Goal: Information Seeking & Learning: Learn about a topic

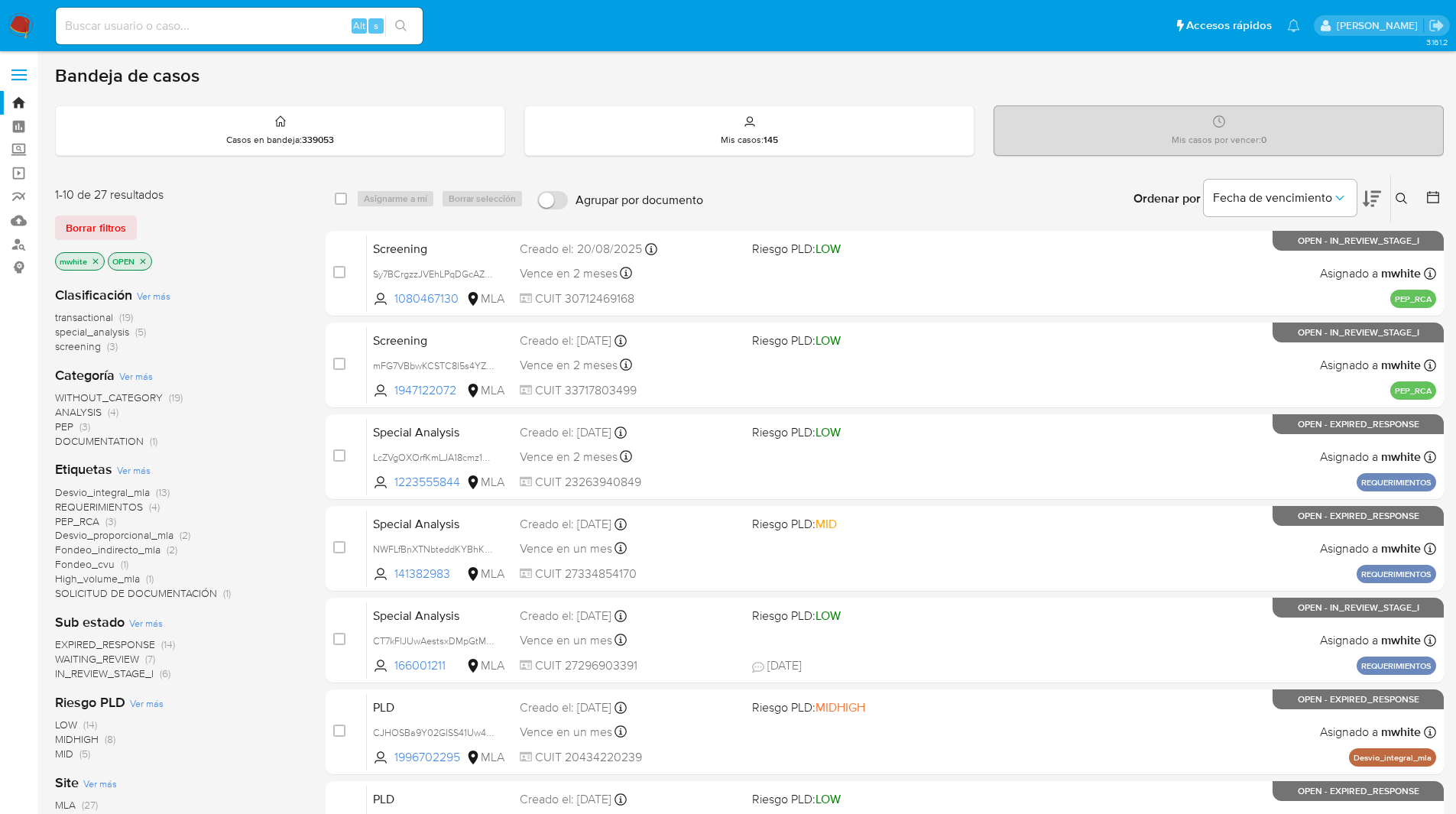
click at [650, 56] on main "3.161.2" at bounding box center [728, 631] width 1456 height 1262
click at [589, 60] on main "3.161.2" at bounding box center [728, 631] width 1456 height 1262
click at [184, 21] on input at bounding box center [239, 26] width 366 height 20
paste input "IyDEGJbbgOy737Mh0DY8FOd2"
type input "IyDEGJbbgOy737Mh0DY8FOd2"
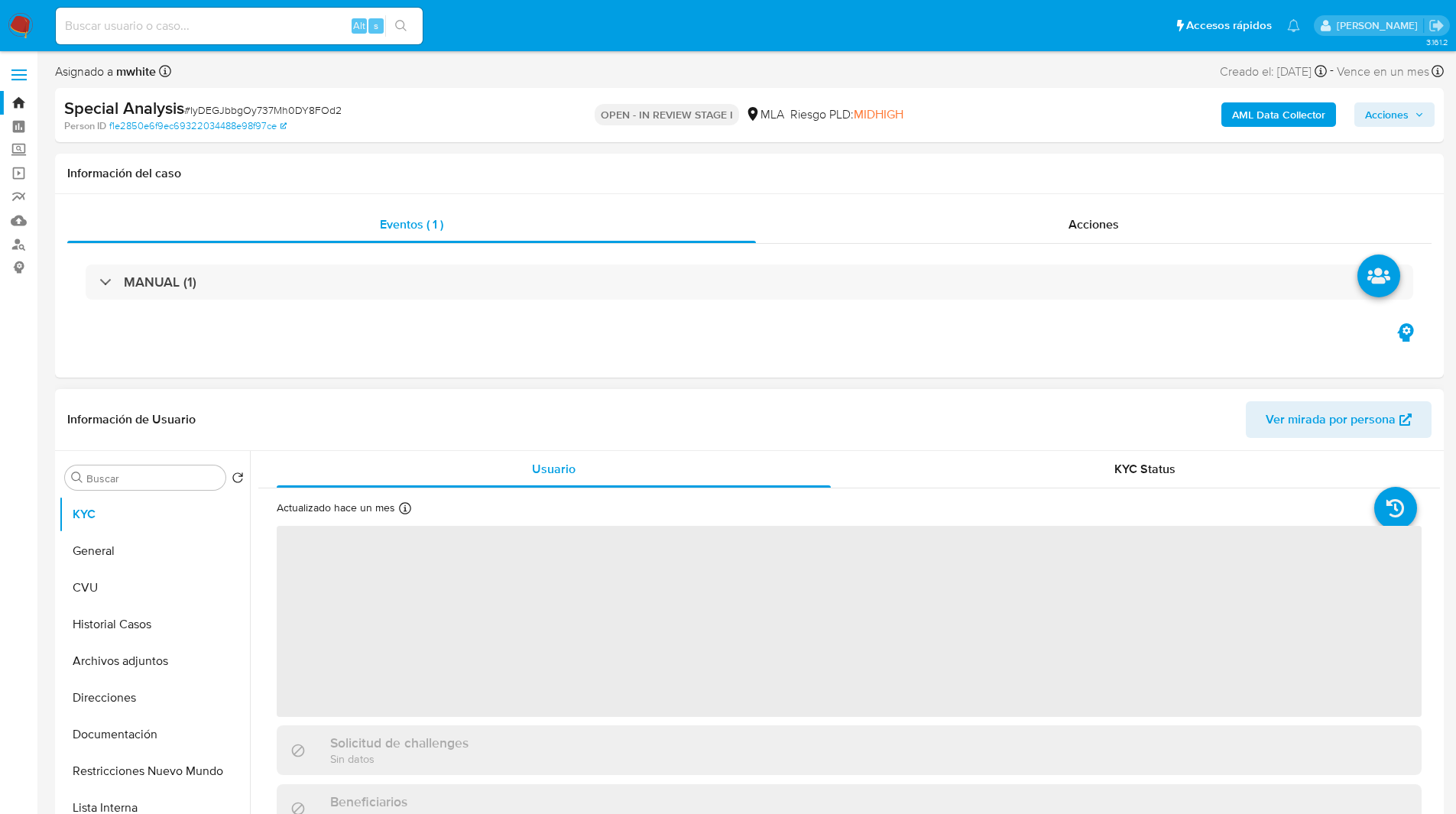
select select "10"
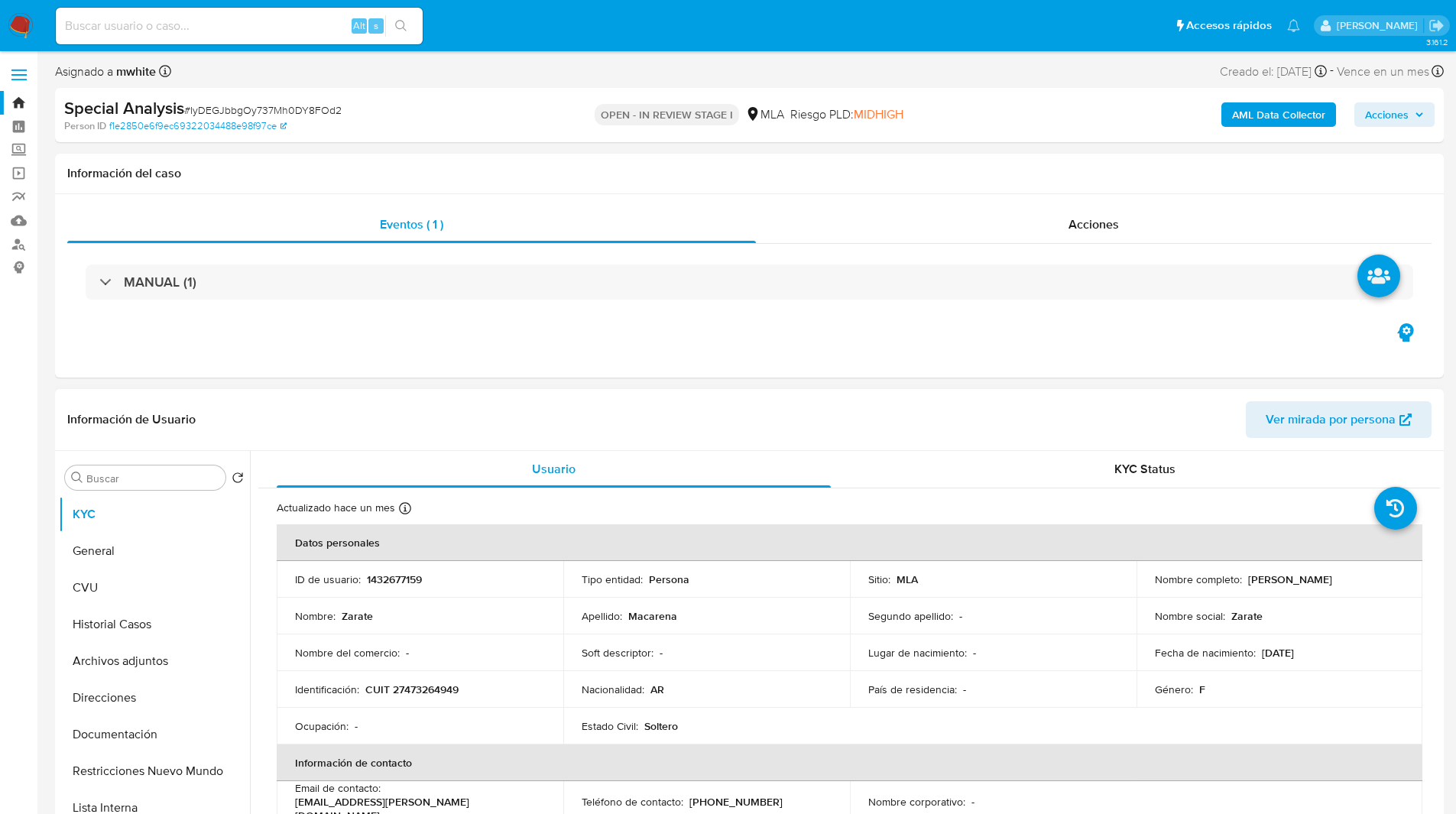
click at [399, 583] on p "1432677159" at bounding box center [393, 580] width 55 height 14
copy p "1432677159"
click at [752, 319] on div "MANUAL (1)" at bounding box center [750, 282] width 1364 height 77
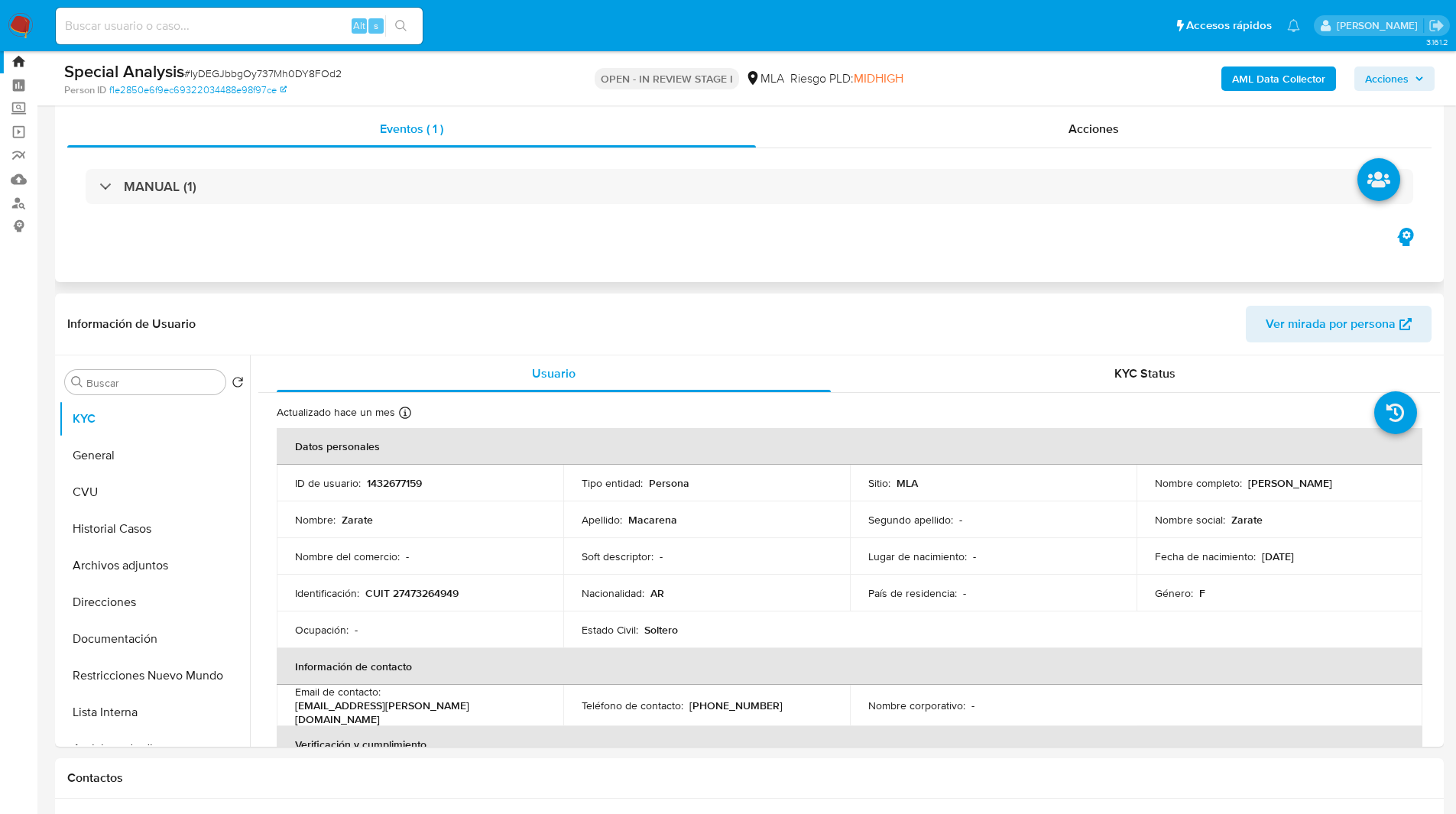
click at [672, 278] on div "Eventos ( 1 ) Acciones MANUAL (1)" at bounding box center [749, 190] width 1388 height 183
click at [749, 253] on div "Eventos ( 1 ) Acciones MANUAL (1)" at bounding box center [749, 190] width 1388 height 183
click at [914, 34] on ul "Pausado Ver notificaciones Alt s Accesos rápidos Presiona las siguientes teclas…" at bounding box center [677, 25] width 1260 height 38
click at [782, 15] on ul "Pausado Ver notificaciones Alt s Accesos rápidos Presiona las siguientes teclas…" at bounding box center [677, 25] width 1260 height 38
click at [797, 21] on ul "Pausado Ver notificaciones Alt s Accesos rápidos Presiona las siguientes teclas…" at bounding box center [677, 25] width 1260 height 38
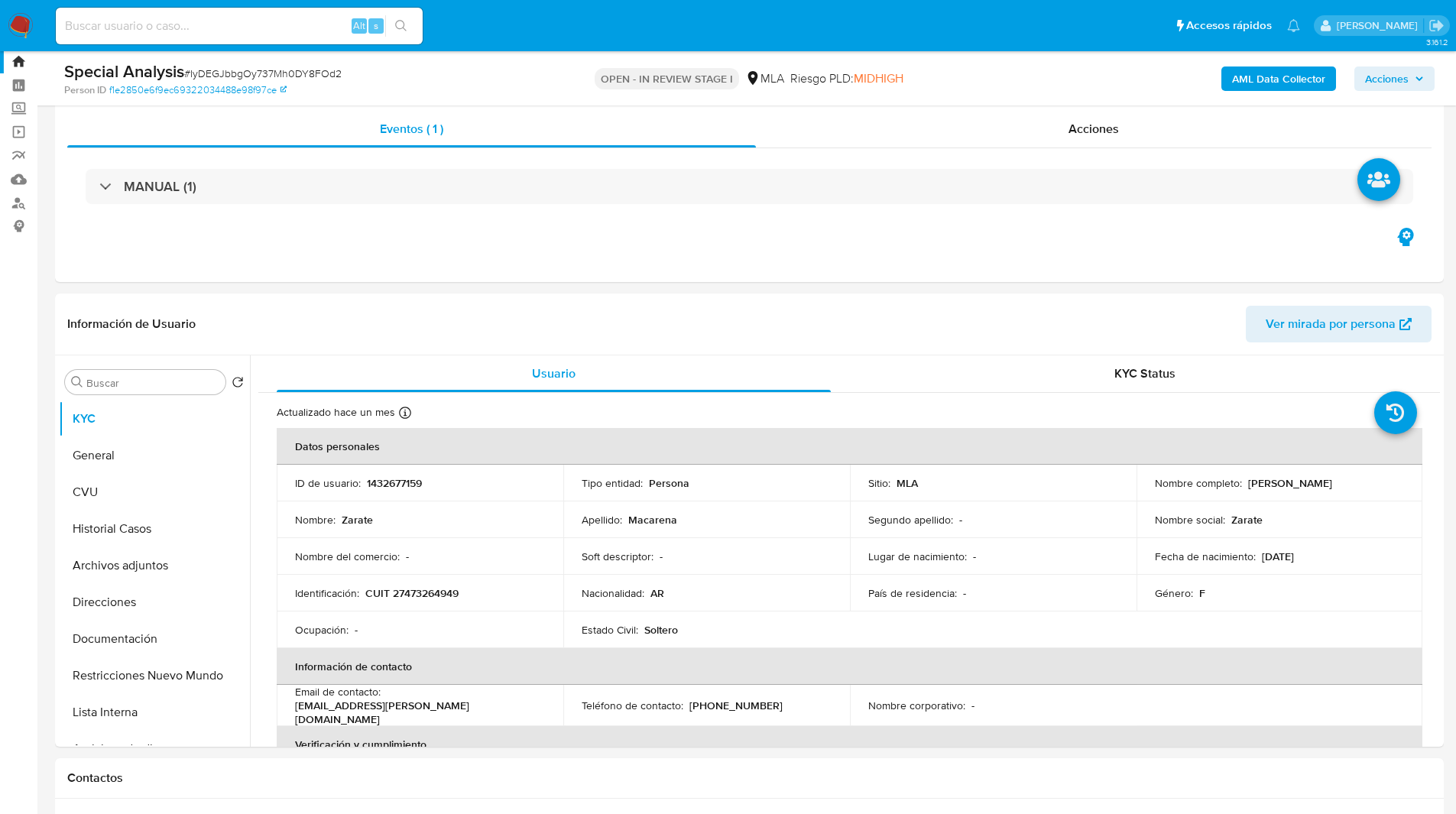
click at [810, 21] on ul "Pausado Ver notificaciones Alt s Accesos rápidos Presiona las siguientes teclas…" at bounding box center [677, 25] width 1260 height 38
click at [812, 21] on ul "Pausado Ver notificaciones Alt s Accesos rápidos Presiona las siguientes teclas…" at bounding box center [677, 25] width 1260 height 38
click at [818, 25] on ul "Pausado Ver notificaciones Alt s Accesos rápidos Presiona las siguientes teclas…" at bounding box center [677, 25] width 1260 height 38
click at [838, 25] on ul "Pausado Ver notificaciones Alt s Accesos rápidos Presiona las siguientes teclas…" at bounding box center [677, 25] width 1260 height 38
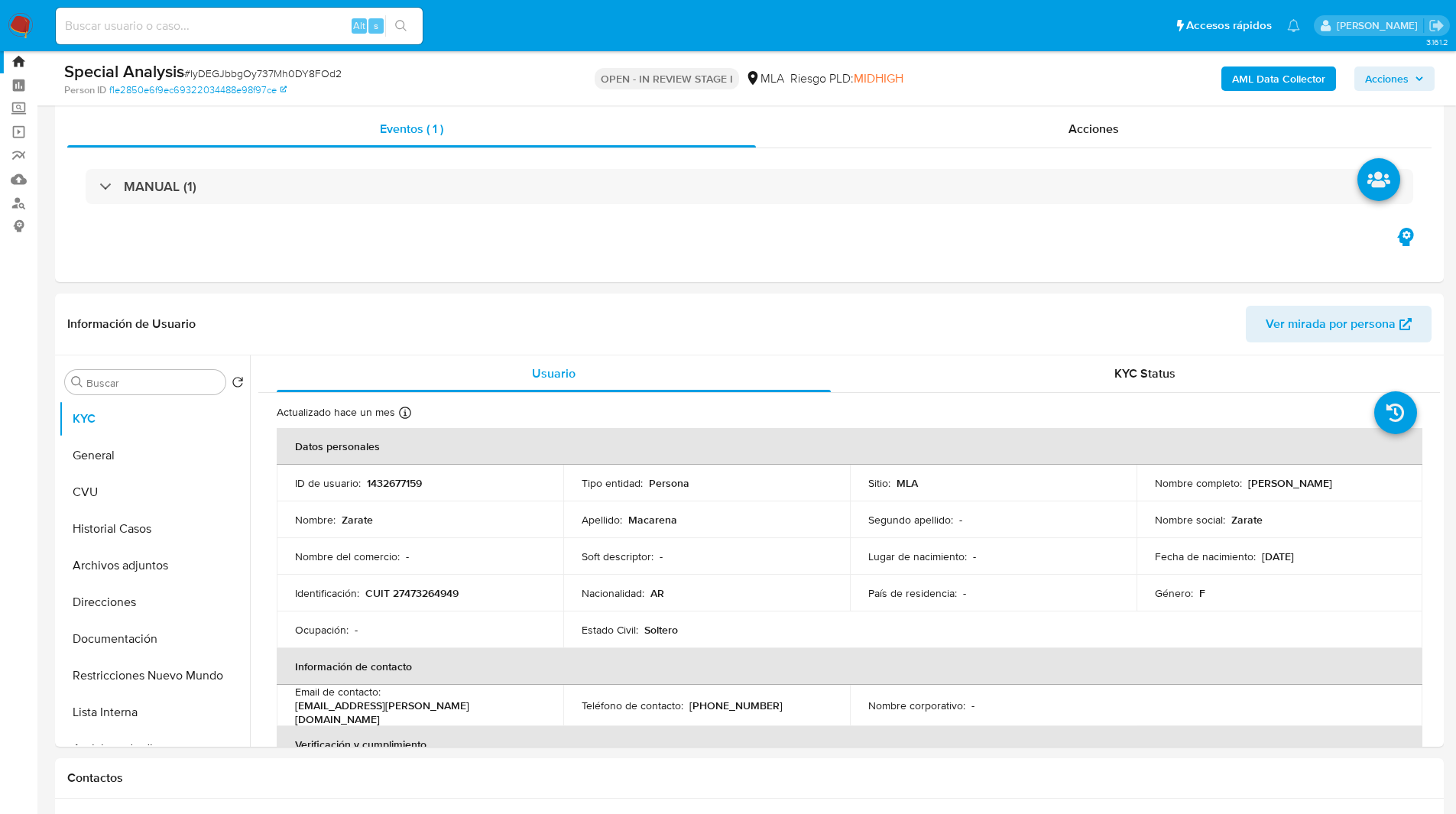
click at [496, 38] on ul "Pausado Ver notificaciones Alt s Accesos rápidos Presiona las siguientes teclas…" at bounding box center [677, 25] width 1260 height 38
click at [522, 37] on ul "Pausado Ver notificaciones Alt s Accesos rápidos Presiona las siguientes teclas…" at bounding box center [677, 25] width 1260 height 38
click at [554, 34] on ul "Pausado Ver notificaciones Alt s Accesos rápidos Presiona las siguientes teclas…" at bounding box center [677, 25] width 1260 height 38
click at [582, 23] on ul "Pausado Ver notificaciones Alt s Accesos rápidos Presiona las siguientes teclas…" at bounding box center [677, 25] width 1260 height 38
click at [576, 23] on ul "Pausado Ver notificaciones Alt s Accesos rápidos Presiona las siguientes teclas…" at bounding box center [677, 25] width 1260 height 38
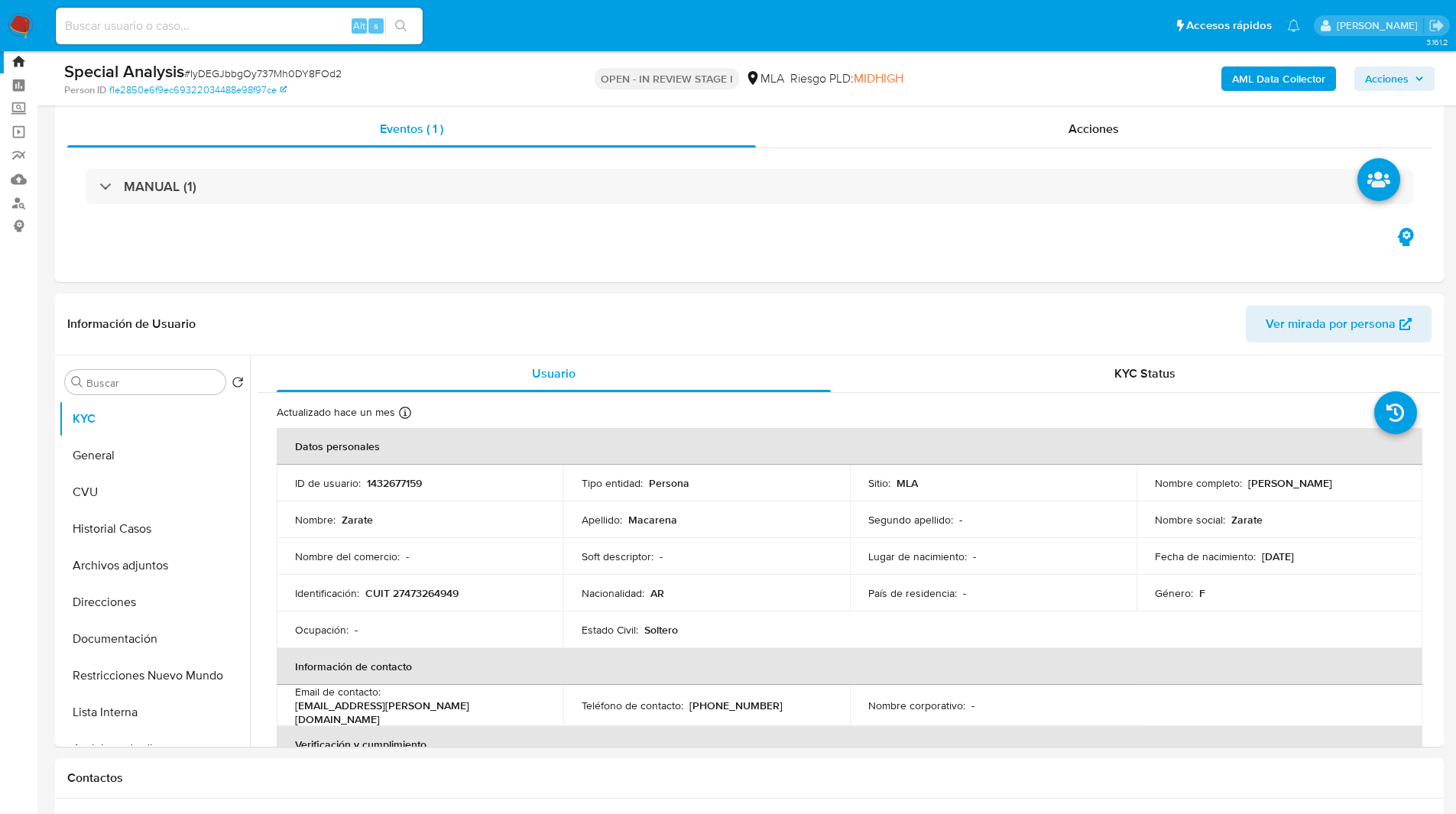
click at [554, 34] on ul "Pausado Ver notificaciones Alt s Accesos rápidos Presiona las siguientes teclas…" at bounding box center [677, 25] width 1260 height 38
click at [527, 31] on ul "Pausado Ver notificaciones Alt s Accesos rápidos Presiona las siguientes teclas…" at bounding box center [677, 25] width 1260 height 38
click at [527, 26] on ul "Pausado Ver notificaciones Alt s Accesos rápidos Presiona las siguientes teclas…" at bounding box center [677, 25] width 1260 height 38
click at [583, 31] on ul "Pausado Ver notificaciones Alt s Accesos rápidos Presiona las siguientes teclas…" at bounding box center [677, 25] width 1260 height 38
click at [541, 22] on ul "Pausado Ver notificaciones Alt s Accesos rápidos Presiona las siguientes teclas…" at bounding box center [677, 25] width 1260 height 38
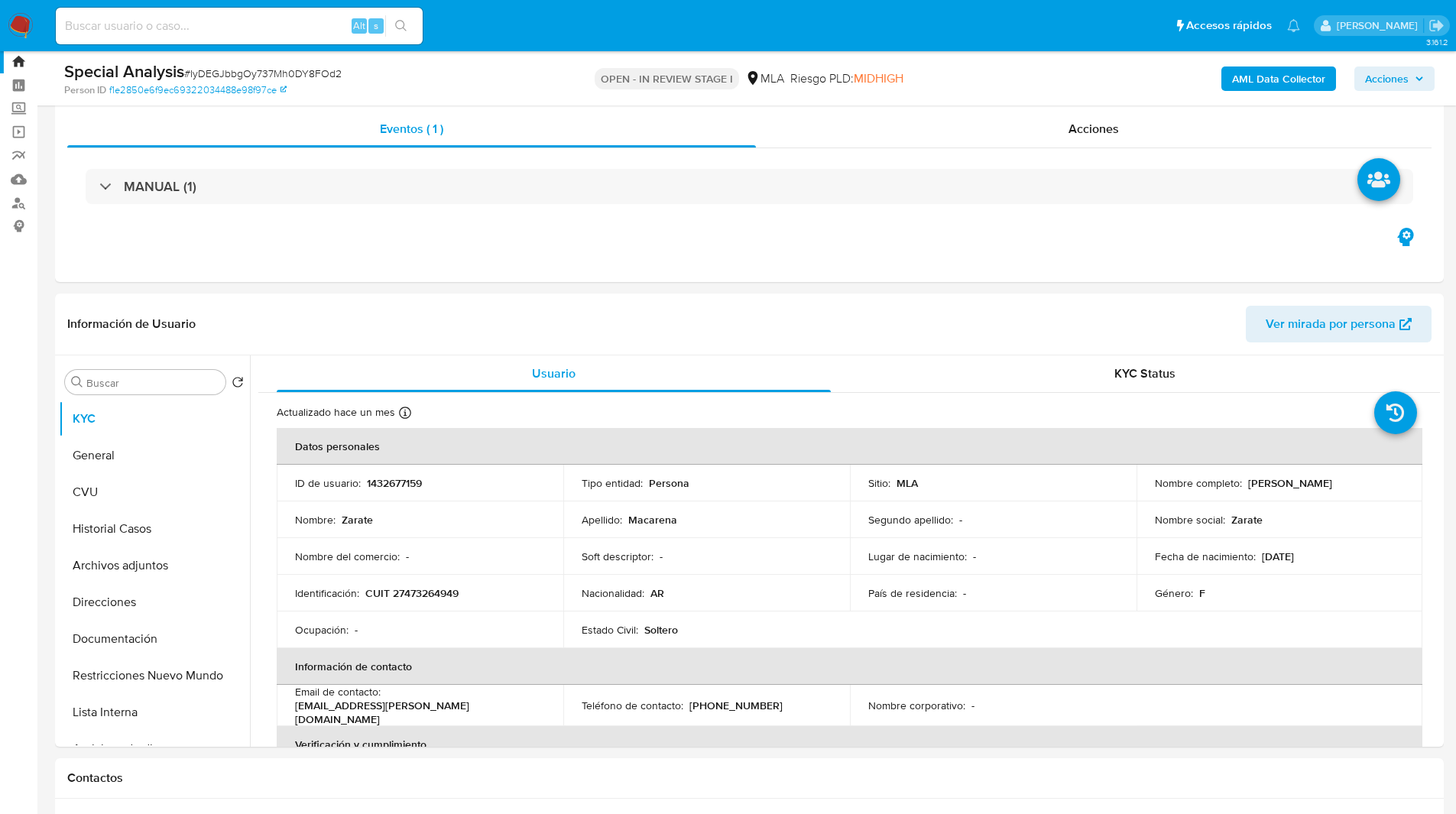
click at [518, 45] on nav "Pausado Ver notificaciones Alt s Accesos rápidos Presiona las siguientes teclas…" at bounding box center [728, 25] width 1456 height 51
click at [517, 35] on ul "Pausado Ver notificaciones Alt s Accesos rápidos Presiona las siguientes teclas…" at bounding box center [677, 25] width 1260 height 38
click at [513, 42] on ul "Pausado Ver notificaciones Alt s Accesos rápidos Presiona las siguientes teclas…" at bounding box center [677, 25] width 1260 height 38
click at [625, 23] on ul "Pausado Ver notificaciones Alt s Accesos rápidos Presiona las siguientes teclas…" at bounding box center [677, 25] width 1260 height 38
click at [650, 24] on ul "Pausado Ver notificaciones Alt s Accesos rápidos Presiona las siguientes teclas…" at bounding box center [677, 25] width 1260 height 38
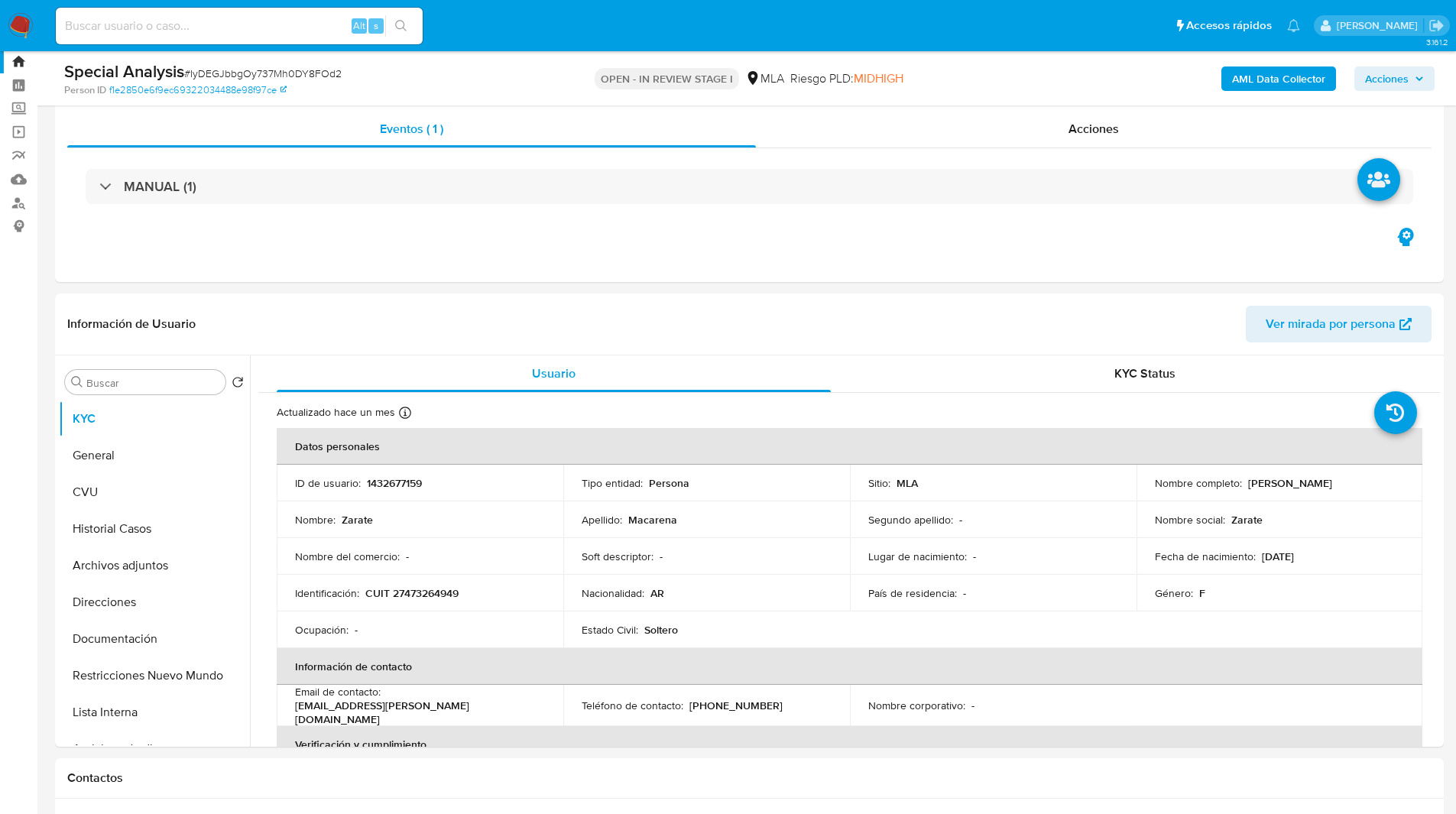
click at [555, 84] on div "OPEN - IN REVIEW STAGE I MLA Riesgo PLD: MIDHIGH" at bounding box center [749, 79] width 452 height 36
click at [554, 41] on ul "Pausado Ver notificaciones Alt s Accesos rápidos Presiona las siguientes teclas…" at bounding box center [677, 25] width 1260 height 38
click at [586, 32] on ul "Pausado Ver notificaciones Alt s Accesos rápidos Presiona las siguientes teclas…" at bounding box center [677, 25] width 1260 height 38
click at [627, 29] on ul "Pausado Ver notificaciones Alt s Accesos rápidos Presiona las siguientes teclas…" at bounding box center [677, 25] width 1260 height 38
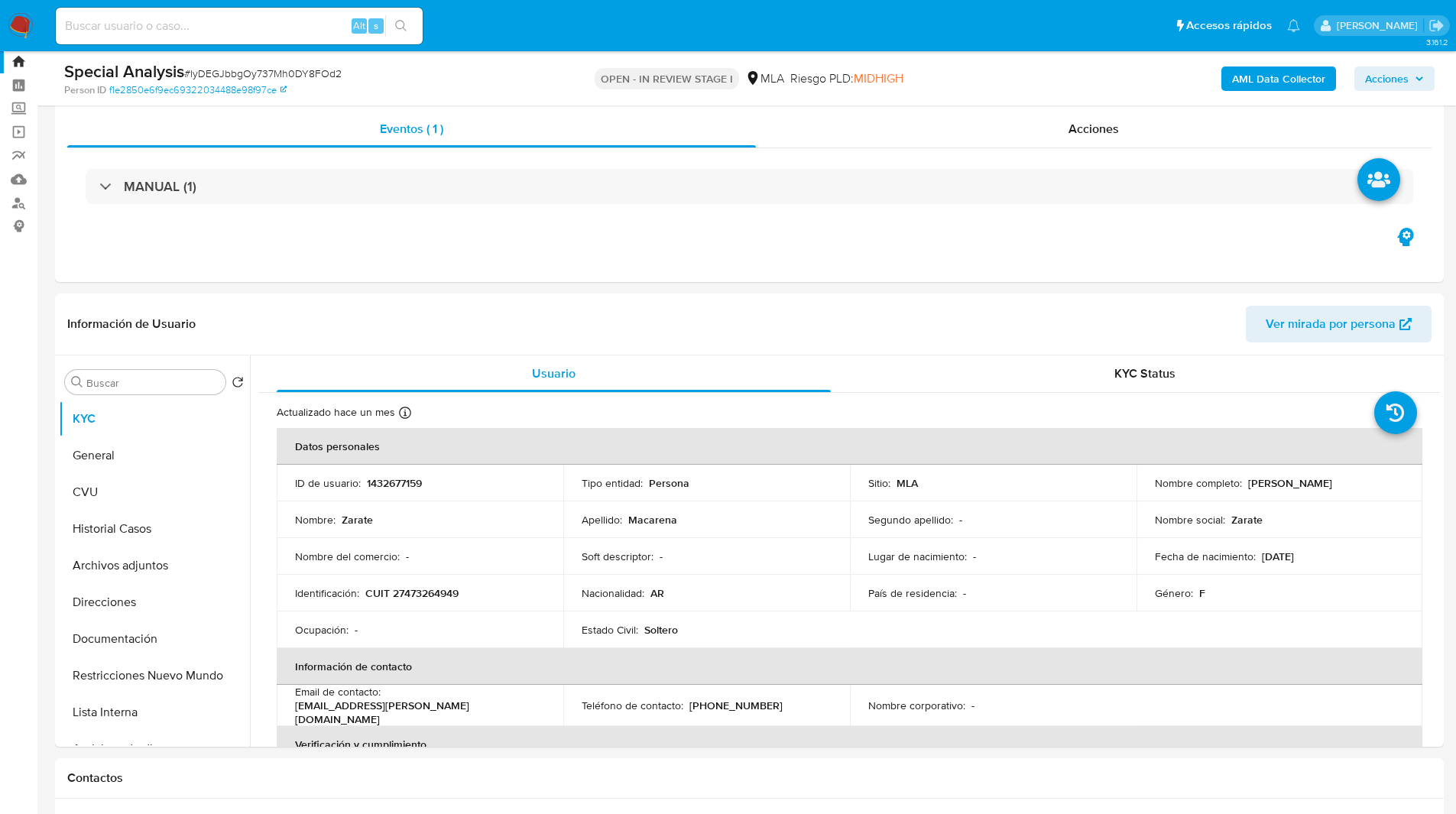
click at [878, 90] on div "Riesgo PLD: MIDHIGH" at bounding box center [847, 79] width 114 height 36
click at [22, 205] on link "Buscador de personas" at bounding box center [91, 203] width 182 height 24
click at [126, 529] on button "Historial Casos" at bounding box center [148, 529] width 179 height 37
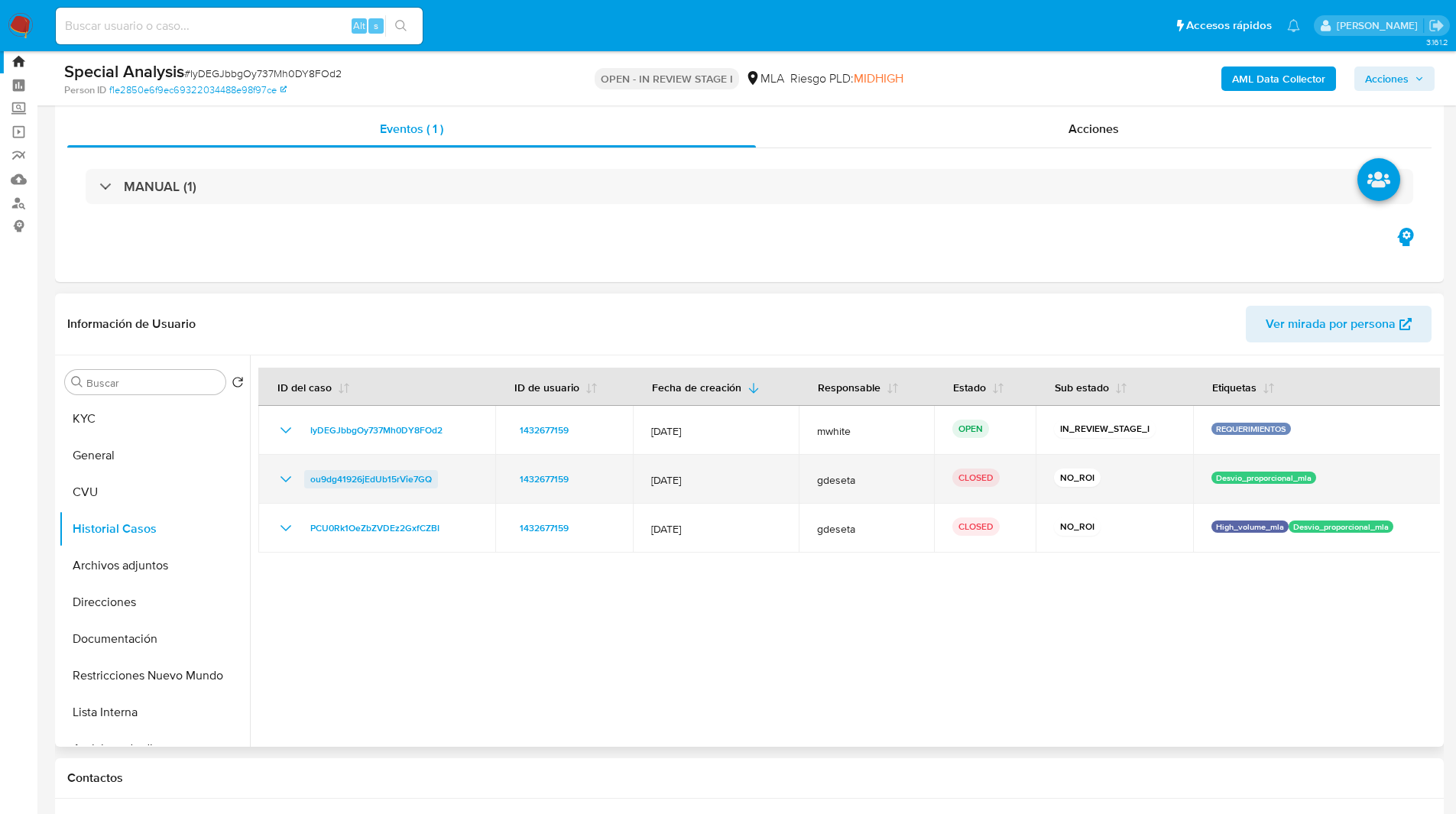
click at [384, 478] on span "ou9dg41926jEdUb15rVie7GQ" at bounding box center [371, 479] width 121 height 18
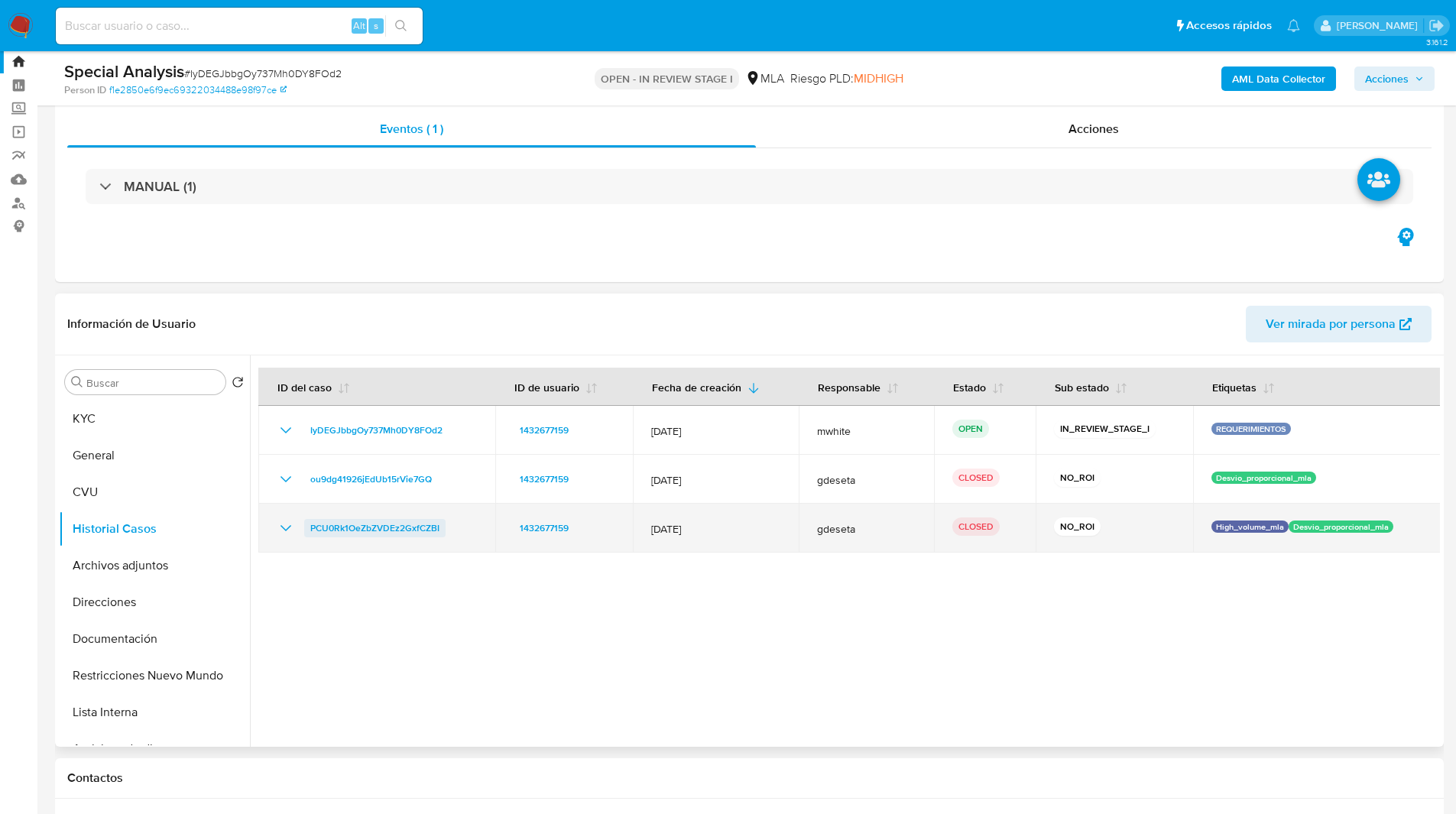
click at [377, 530] on span "PCU0Rk1OeZbZVDEz2GxfCZBI" at bounding box center [375, 528] width 129 height 18
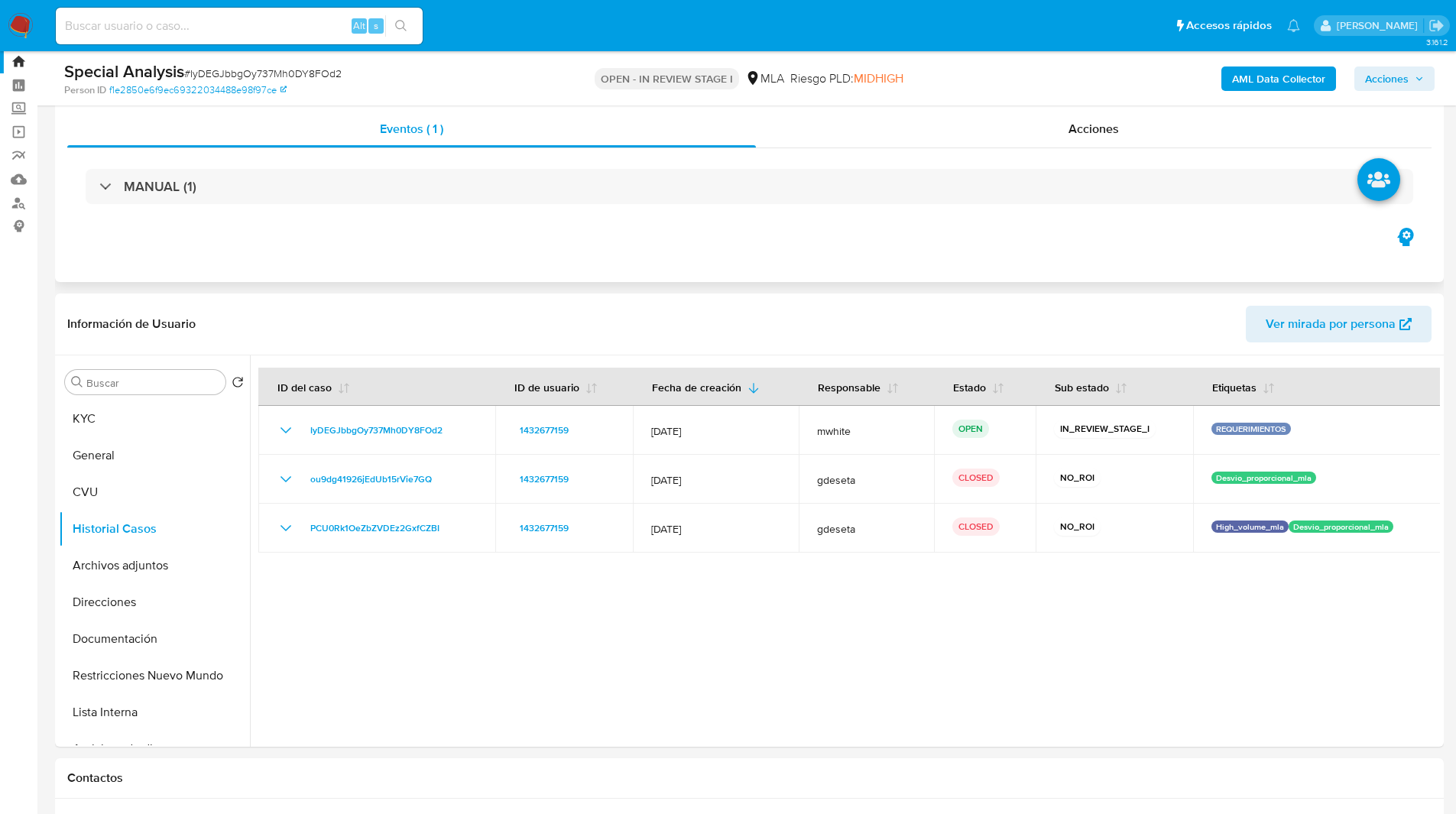
click at [347, 241] on div "Eventos ( 1 ) Acciones MANUAL (1)" at bounding box center [749, 190] width 1388 height 183
click at [587, 48] on nav "Pausado Ver notificaciones Alt s Accesos rápidos Presiona las siguientes teclas…" at bounding box center [728, 25] width 1456 height 51
click at [652, 23] on ul "Pausado Ver notificaciones Alt s Accesos rápidos Presiona las siguientes teclas…" at bounding box center [677, 25] width 1260 height 38
click at [511, 51] on nav "Pausado Ver notificaciones Alt s Accesos rápidos Presiona las siguientes teclas…" at bounding box center [728, 25] width 1456 height 51
click at [514, 41] on ul "Pausado Ver notificaciones Alt s Accesos rápidos Presiona las siguientes teclas…" at bounding box center [677, 25] width 1260 height 38
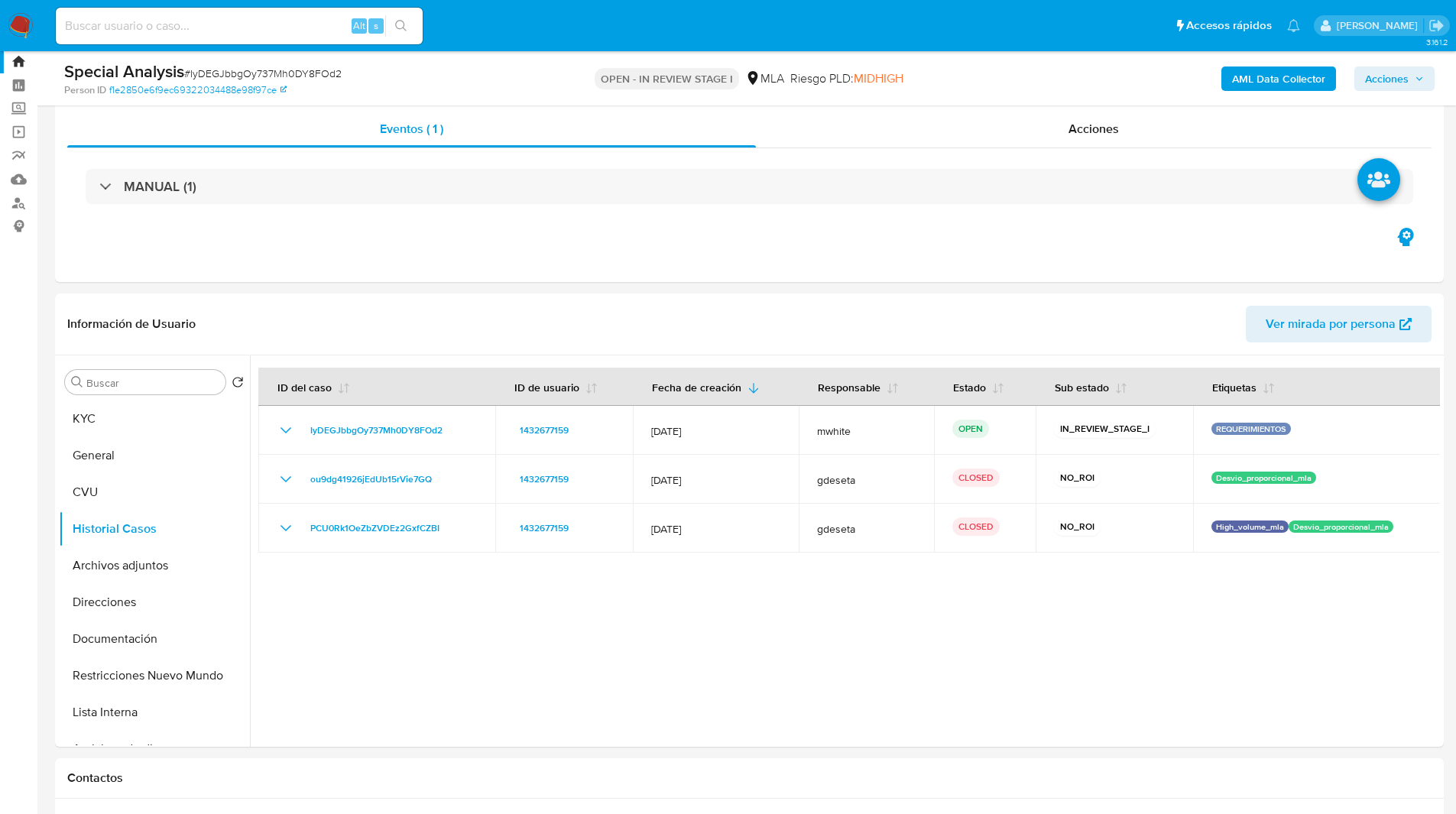
click at [444, 20] on ul "Pausado Ver notificaciones Alt s Accesos rápidos Presiona las siguientes teclas…" at bounding box center [677, 25] width 1260 height 38
click at [447, 21] on ul "Pausado Ver notificaciones Alt s Accesos rápidos Presiona las siguientes teclas…" at bounding box center [677, 25] width 1260 height 38
click at [471, 19] on ul "Pausado Ver notificaciones Alt s Accesos rápidos Presiona las siguientes teclas…" at bounding box center [677, 25] width 1260 height 38
drag, startPoint x: 471, startPoint y: 19, endPoint x: 478, endPoint y: 17, distance: 7.3
click at [478, 17] on ul "Pausado Ver notificaciones Alt s Accesos rápidos Presiona las siguientes teclas…" at bounding box center [677, 25] width 1260 height 38
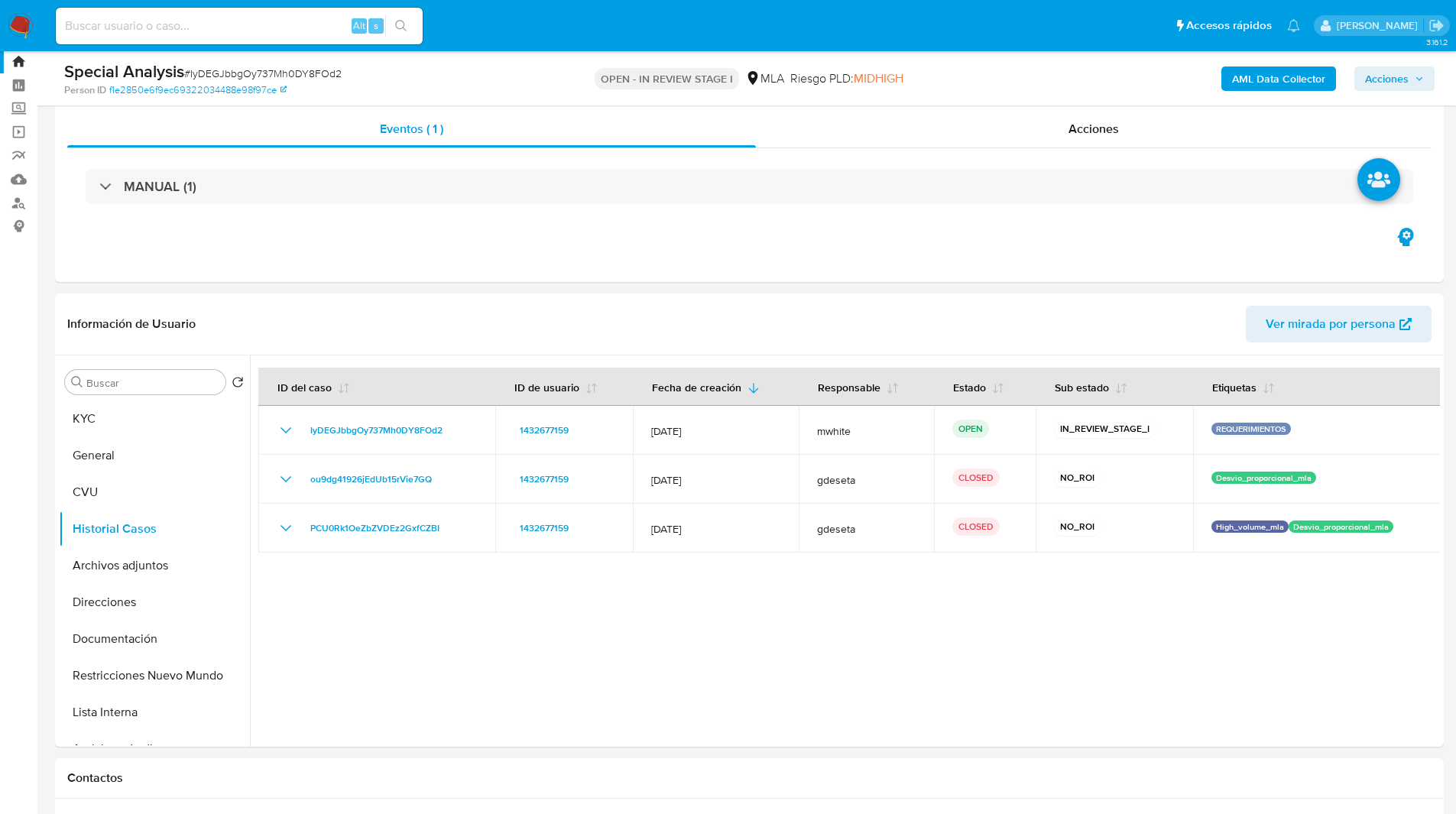
click at [474, 38] on ul "Pausado Ver notificaciones Alt s Accesos rápidos Presiona las siguientes teclas…" at bounding box center [677, 25] width 1260 height 38
click at [489, 80] on div "Special Analysis # IyDEGJbbgOy737Mh0DY8FOd2" at bounding box center [289, 72] width 451 height 23
click at [496, 77] on div "Special Analysis # IyDEGJbbgOy737Mh0DY8FOd2" at bounding box center [289, 72] width 451 height 23
click at [451, 16] on ul "Pausado Ver notificaciones Alt s Accesos rápidos Presiona las siguientes teclas…" at bounding box center [677, 25] width 1260 height 38
click at [482, 19] on ul "Pausado Ver notificaciones Alt s Accesos rápidos Presiona las siguientes teclas…" at bounding box center [677, 25] width 1260 height 38
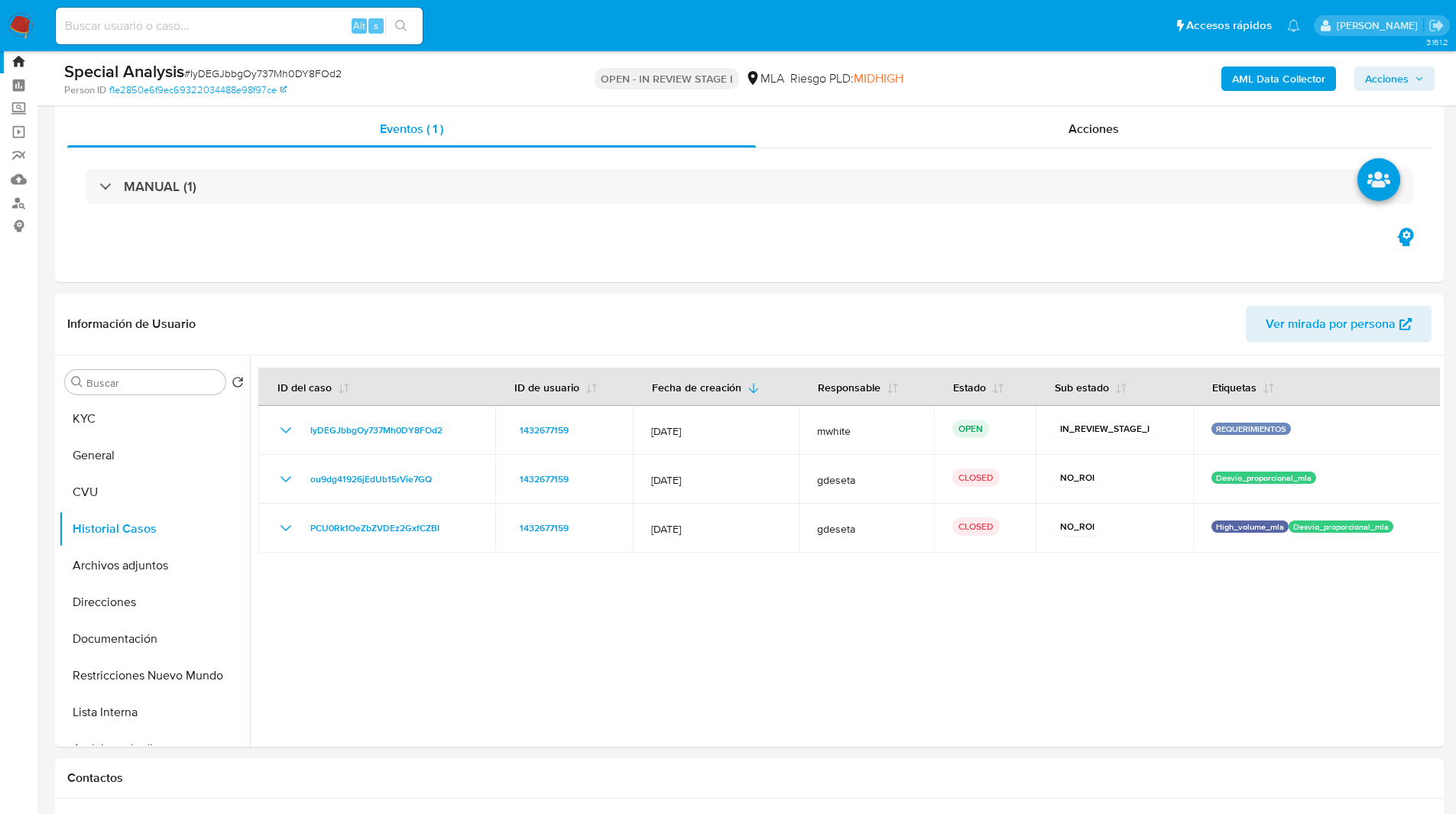
click at [595, 31] on ul "Pausado Ver notificaciones Alt s Accesos rápidos Presiona las siguientes teclas…" at bounding box center [677, 25] width 1260 height 38
click at [537, 23] on ul "Pausado Ver notificaciones Alt s Accesos rápidos Presiona las siguientes teclas…" at bounding box center [677, 25] width 1260 height 38
click at [544, 11] on ul "Pausado Ver notificaciones Alt s Accesos rápidos Presiona las siguientes teclas…" at bounding box center [677, 25] width 1260 height 38
click at [572, 32] on ul "Pausado Ver notificaciones Alt s Accesos rápidos Presiona las siguientes teclas…" at bounding box center [677, 25] width 1260 height 38
click at [578, 28] on ul "Pausado Ver notificaciones Alt s Accesos rápidos Presiona las siguientes teclas…" at bounding box center [677, 25] width 1260 height 38
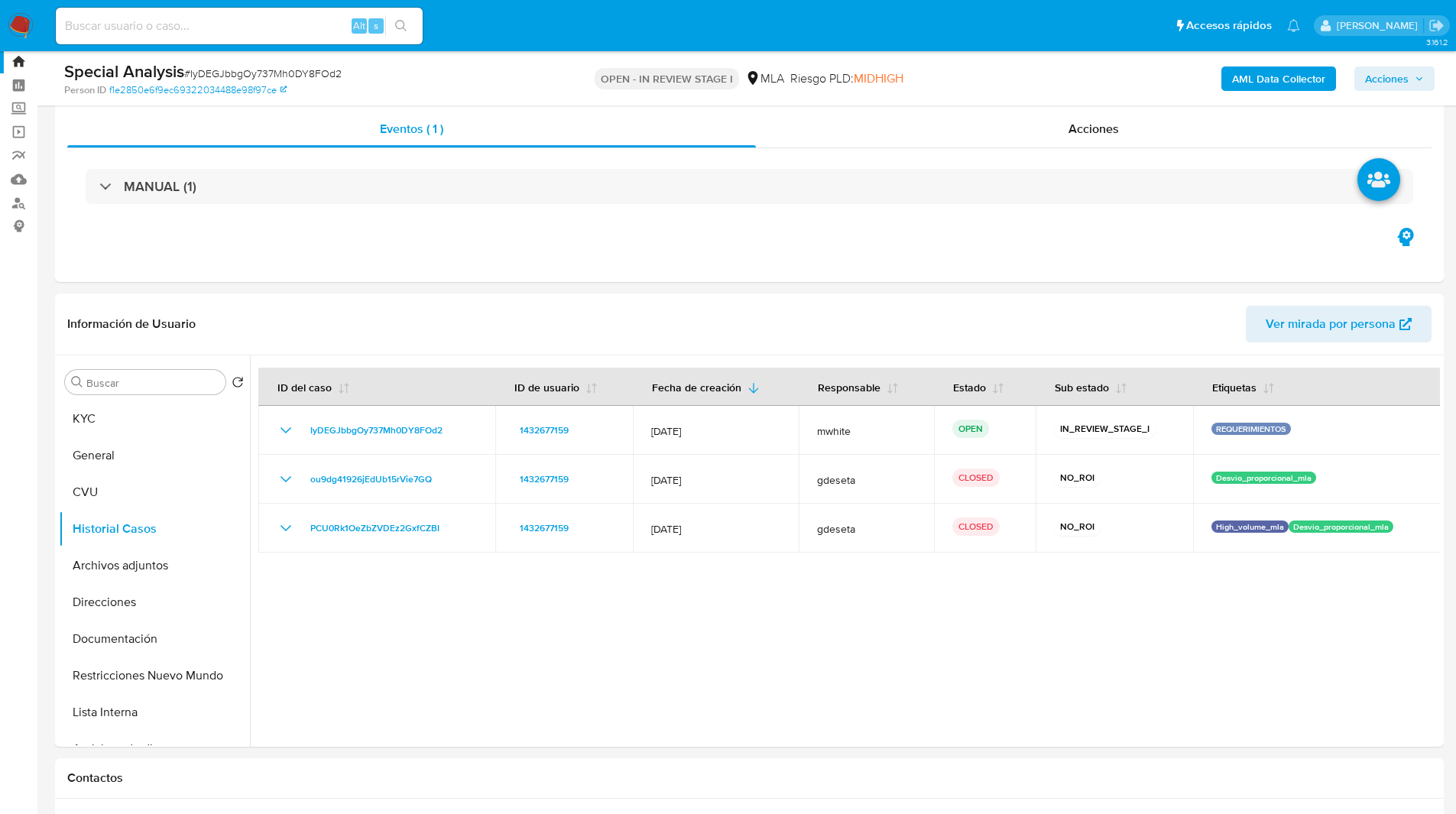
click at [558, 24] on ul "Pausado Ver notificaciones Alt s Accesos rápidos Presiona las siguientes teclas…" at bounding box center [677, 25] width 1260 height 38
click at [540, 27] on ul "Pausado Ver notificaciones Alt s Accesos rápidos Presiona las siguientes teclas…" at bounding box center [677, 25] width 1260 height 38
click at [512, 42] on ul "Pausado Ver notificaciones Alt s Accesos rápidos Presiona las siguientes teclas…" at bounding box center [677, 25] width 1260 height 38
click at [540, 30] on ul "Pausado Ver notificaciones Alt s Accesos rápidos Presiona las siguientes teclas…" at bounding box center [677, 25] width 1260 height 38
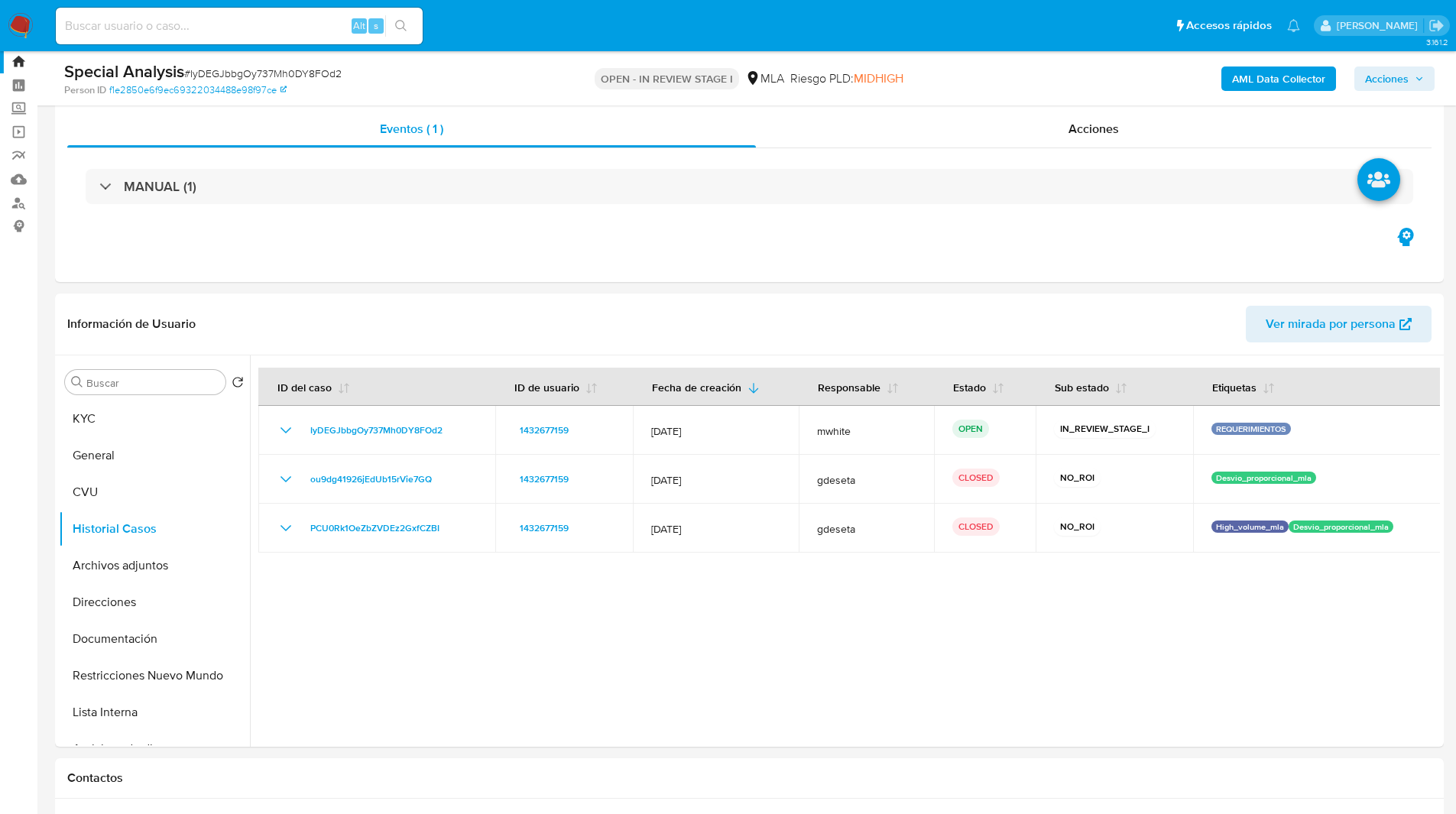
click at [569, 32] on ul "Pausado Ver notificaciones Alt s Accesos rápidos Presiona las siguientes teclas…" at bounding box center [677, 25] width 1260 height 38
click at [583, 29] on ul "Pausado Ver notificaciones Alt s Accesos rápidos Presiona las siguientes teclas…" at bounding box center [677, 25] width 1260 height 38
click at [604, 29] on ul "Pausado Ver notificaciones Alt s Accesos rápidos Presiona las siguientes teclas…" at bounding box center [677, 25] width 1260 height 38
click at [564, 37] on ul "Pausado Ver notificaciones Alt s Accesos rápidos Presiona las siguientes teclas…" at bounding box center [677, 25] width 1260 height 38
click at [527, 38] on ul "Pausado Ver notificaciones Alt s Accesos rápidos Presiona las siguientes teclas…" at bounding box center [677, 25] width 1260 height 38
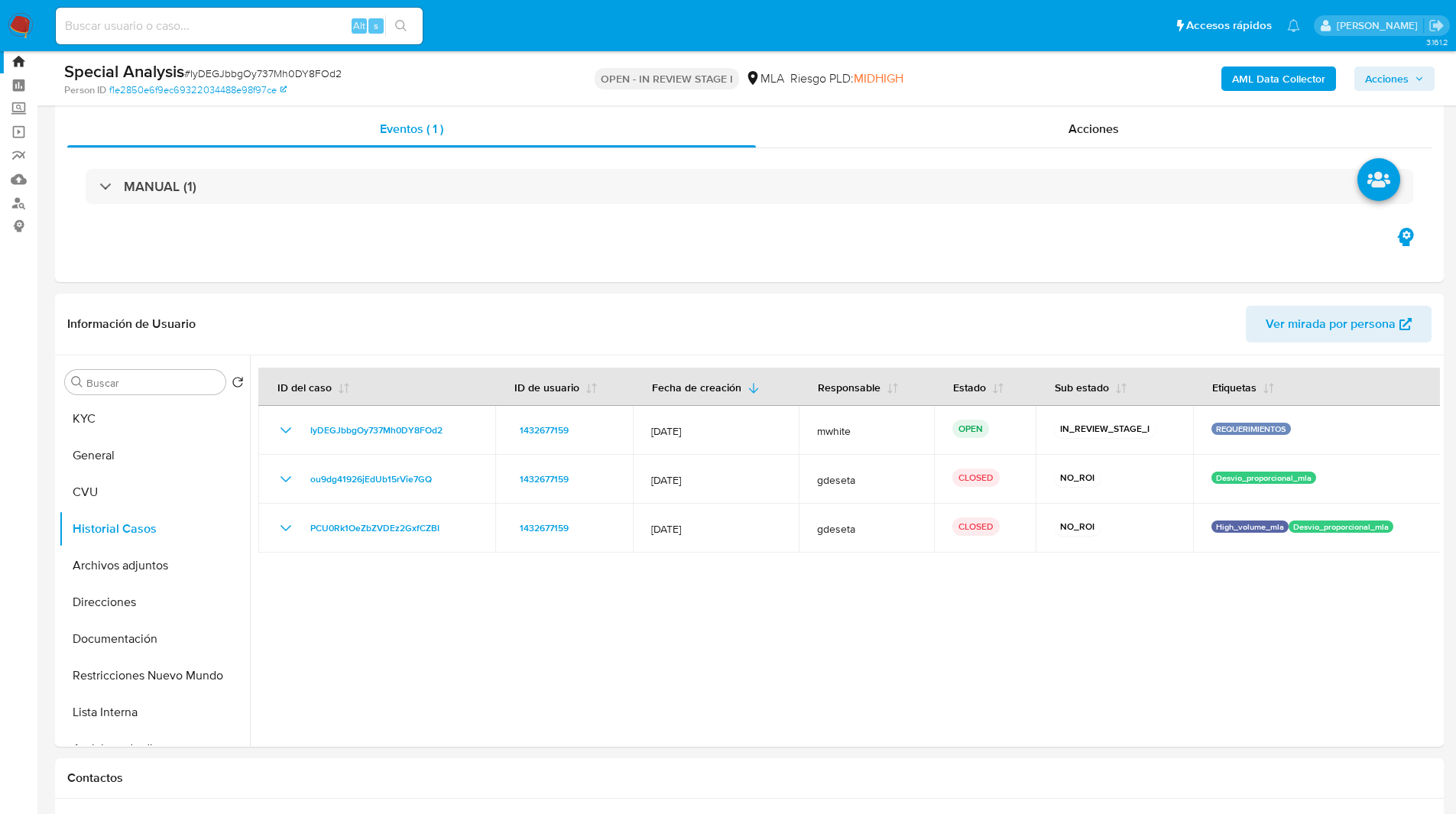
click at [512, 43] on ul "Pausado Ver notificaciones Alt s Accesos rápidos Presiona las siguientes teclas…" at bounding box center [677, 25] width 1260 height 38
click at [514, 38] on ul "Pausado Ver notificaciones Alt s Accesos rápidos Presiona las siguientes teclas…" at bounding box center [677, 25] width 1260 height 38
click at [551, 10] on ul "Pausado Ver notificaciones Alt s Accesos rápidos Presiona las siguientes teclas…" at bounding box center [677, 25] width 1260 height 38
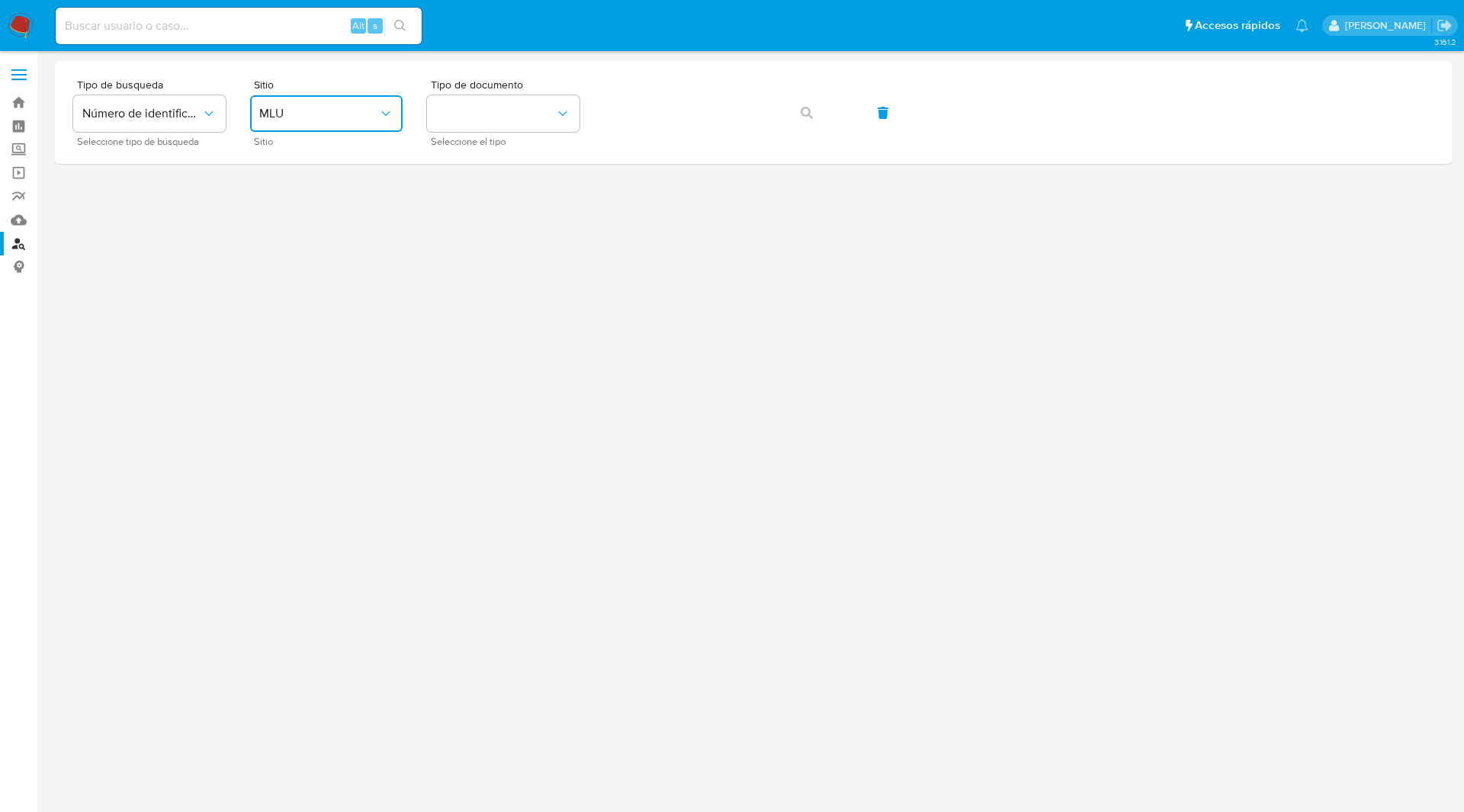
click at [306, 97] on button "MLU" at bounding box center [326, 113] width 152 height 37
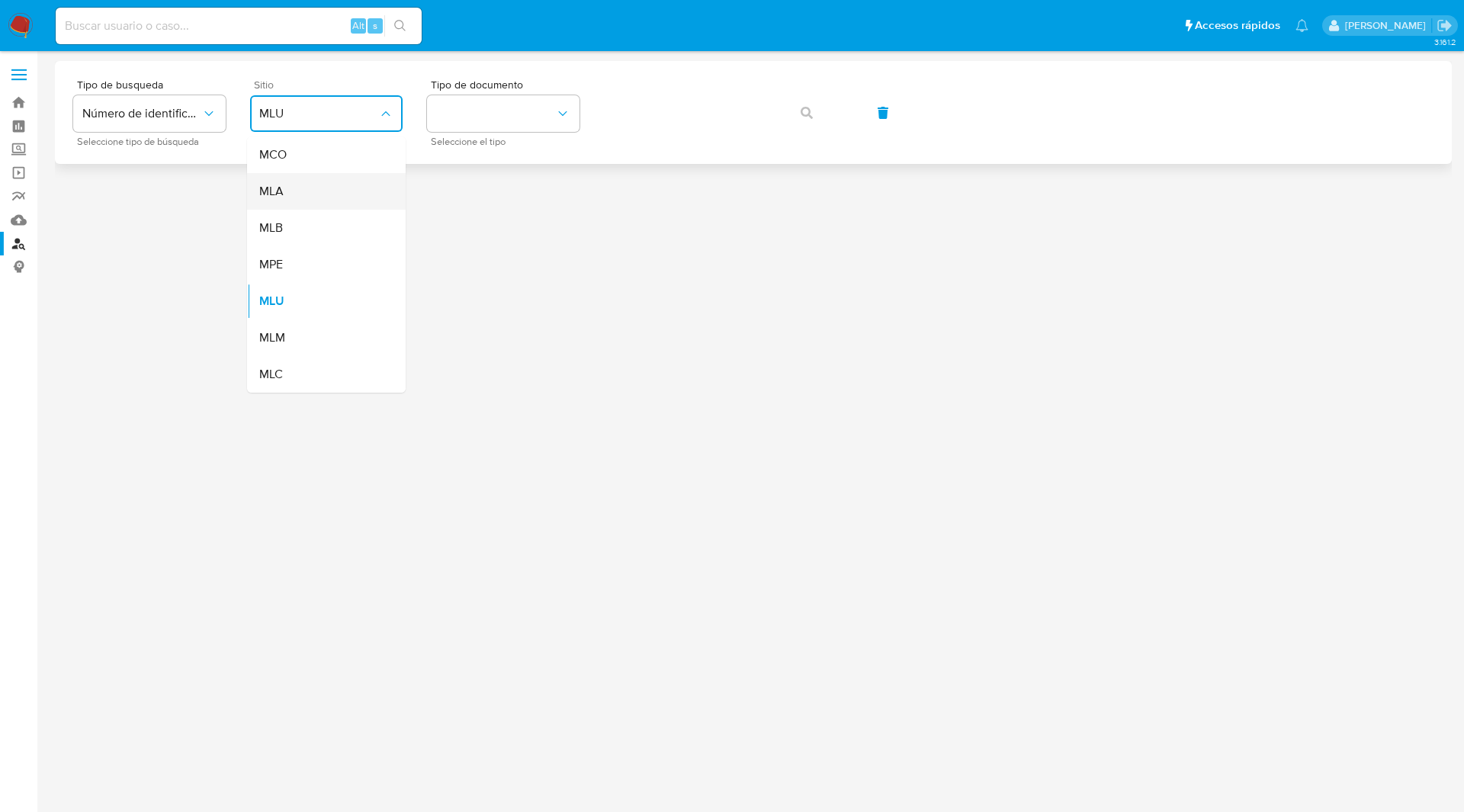
click at [276, 191] on span "MLA" at bounding box center [271, 191] width 25 height 15
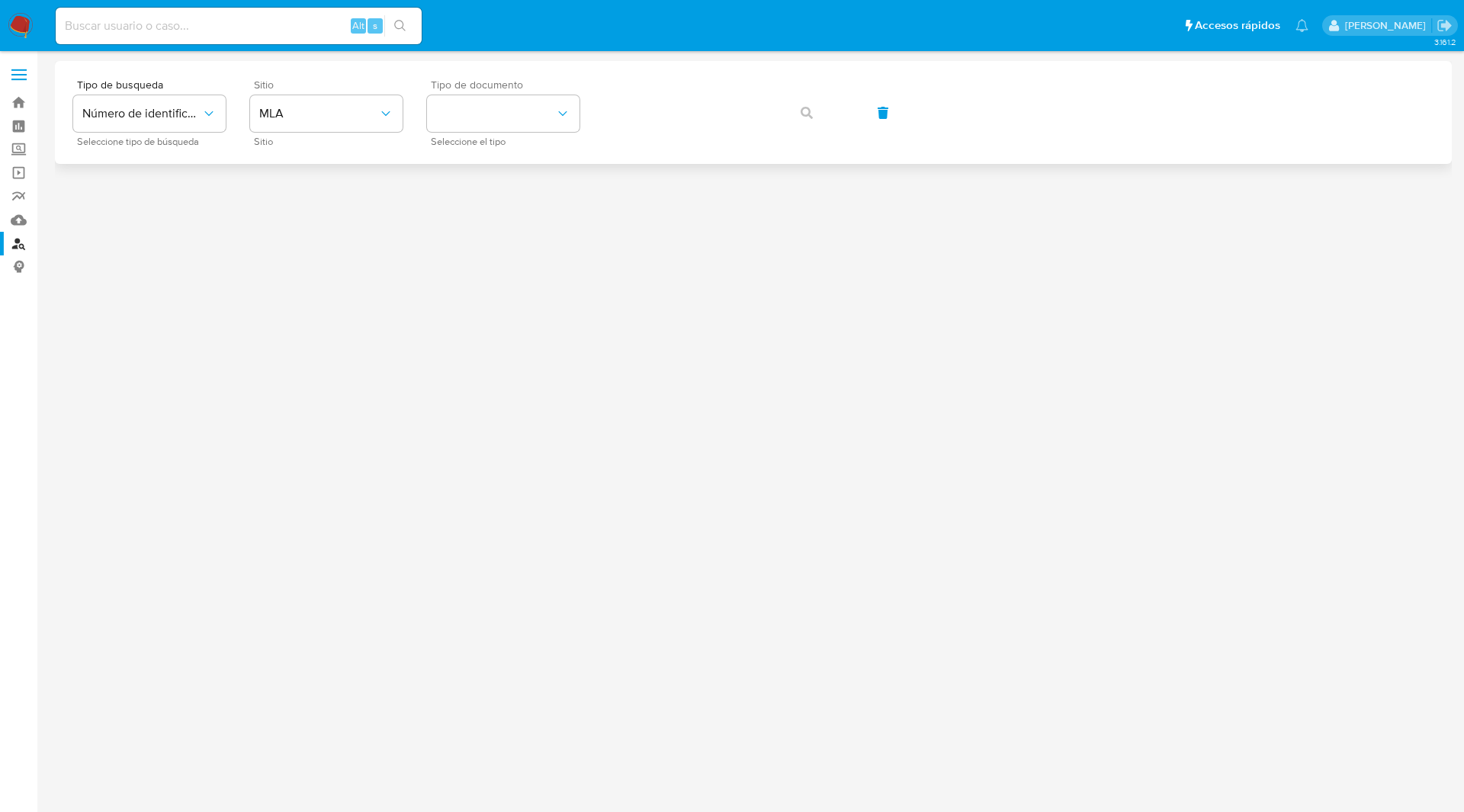
click at [553, 93] on div "Tipo de documento Seleccione el tipo" at bounding box center [503, 112] width 152 height 67
click at [531, 107] on button "identificationType" at bounding box center [503, 113] width 152 height 37
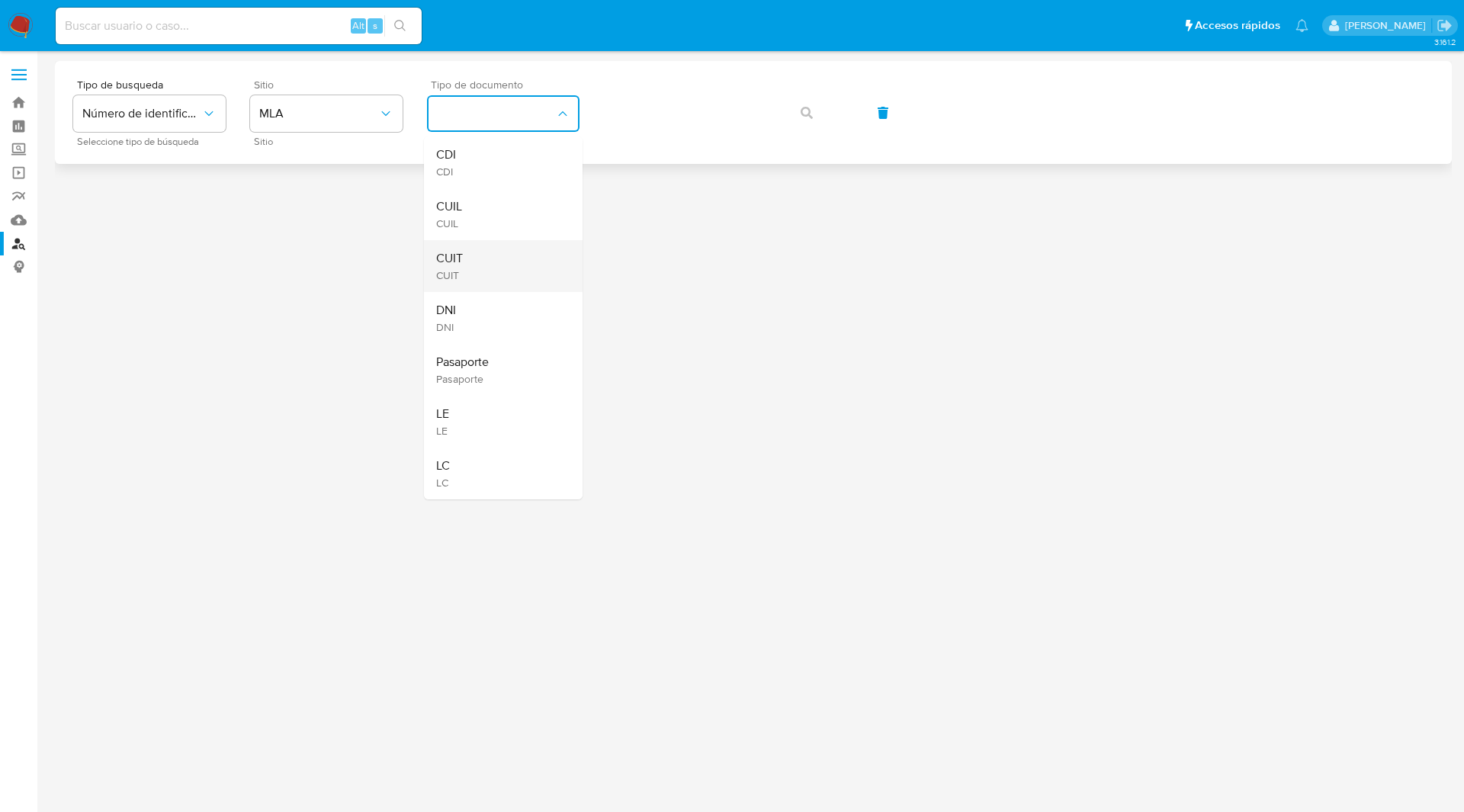
click at [455, 250] on span "CUIT" at bounding box center [449, 257] width 27 height 15
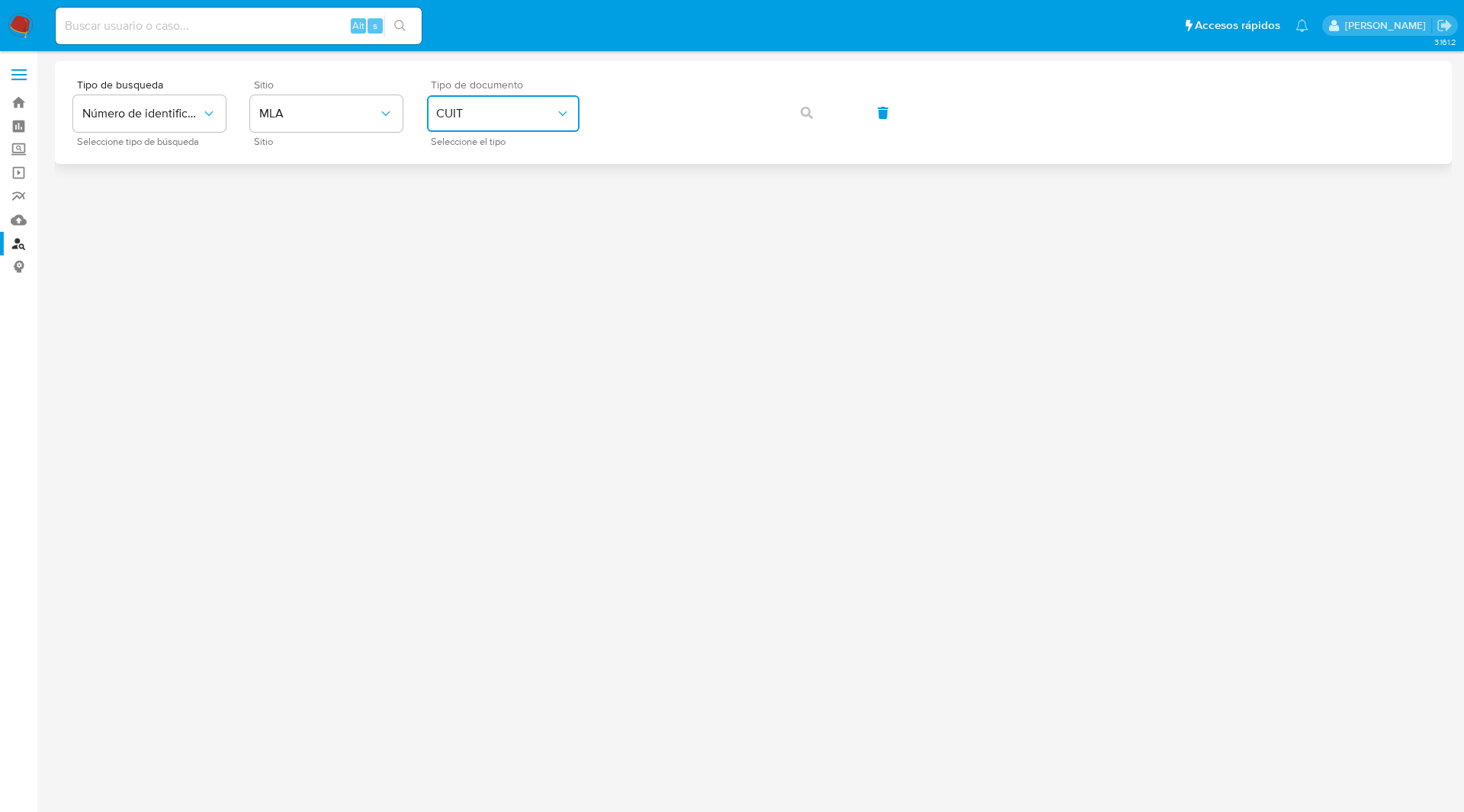
click at [105, 293] on div at bounding box center [753, 404] width 1397 height 687
click at [798, 113] on button "button" at bounding box center [807, 112] width 52 height 37
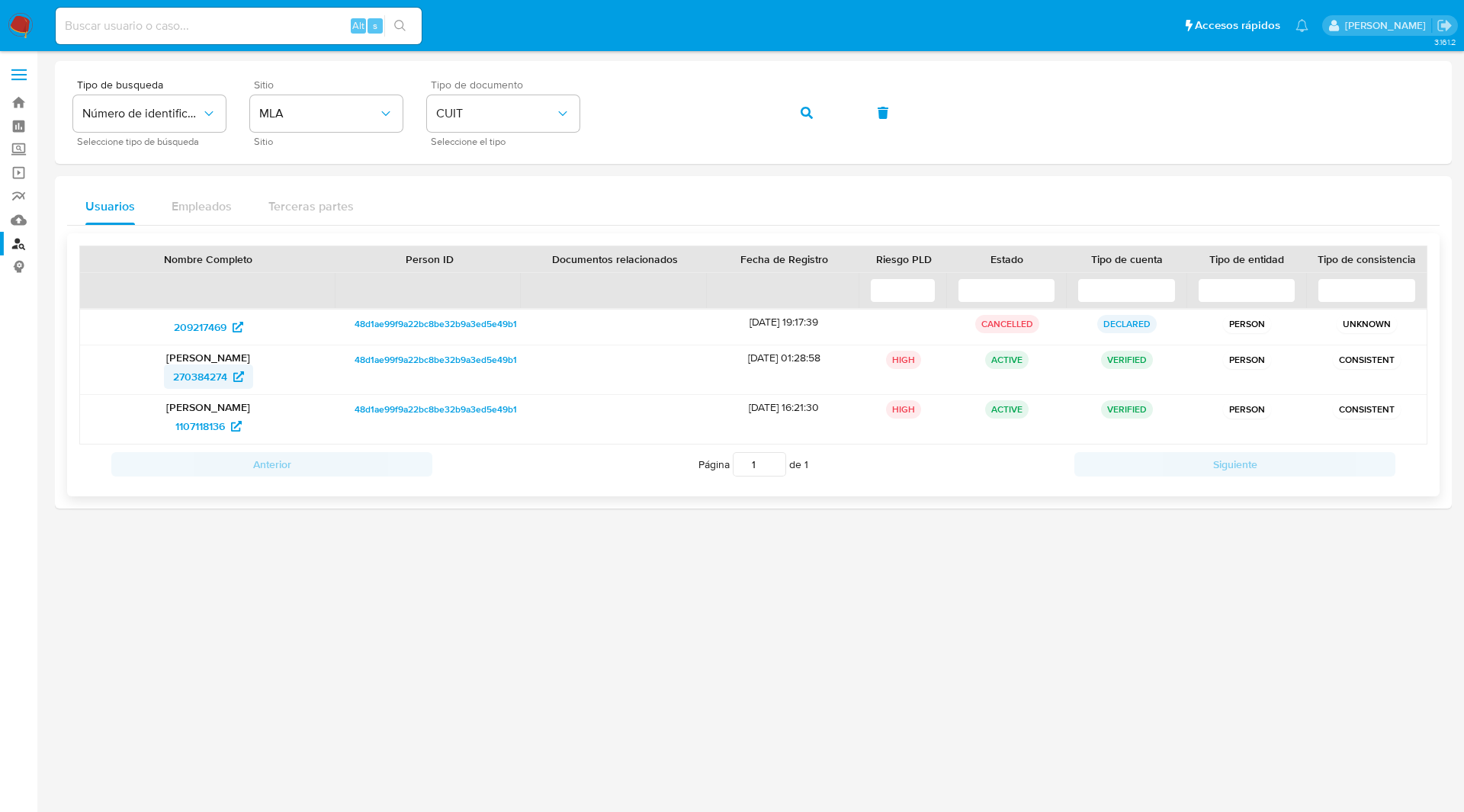
click at [218, 371] on span "270384274" at bounding box center [200, 377] width 54 height 25
click at [225, 425] on span "1107118136" at bounding box center [200, 426] width 50 height 25
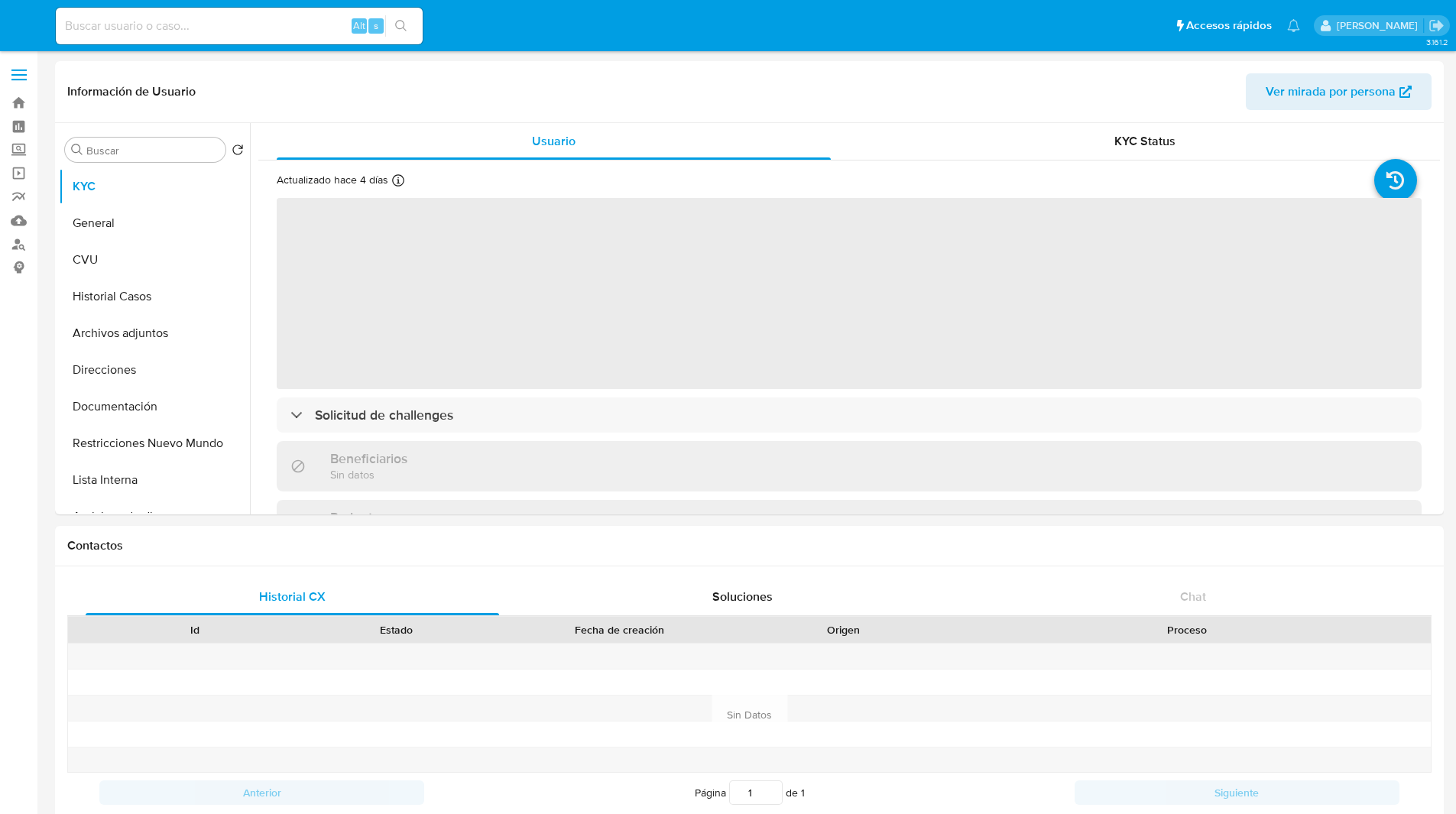
select select "10"
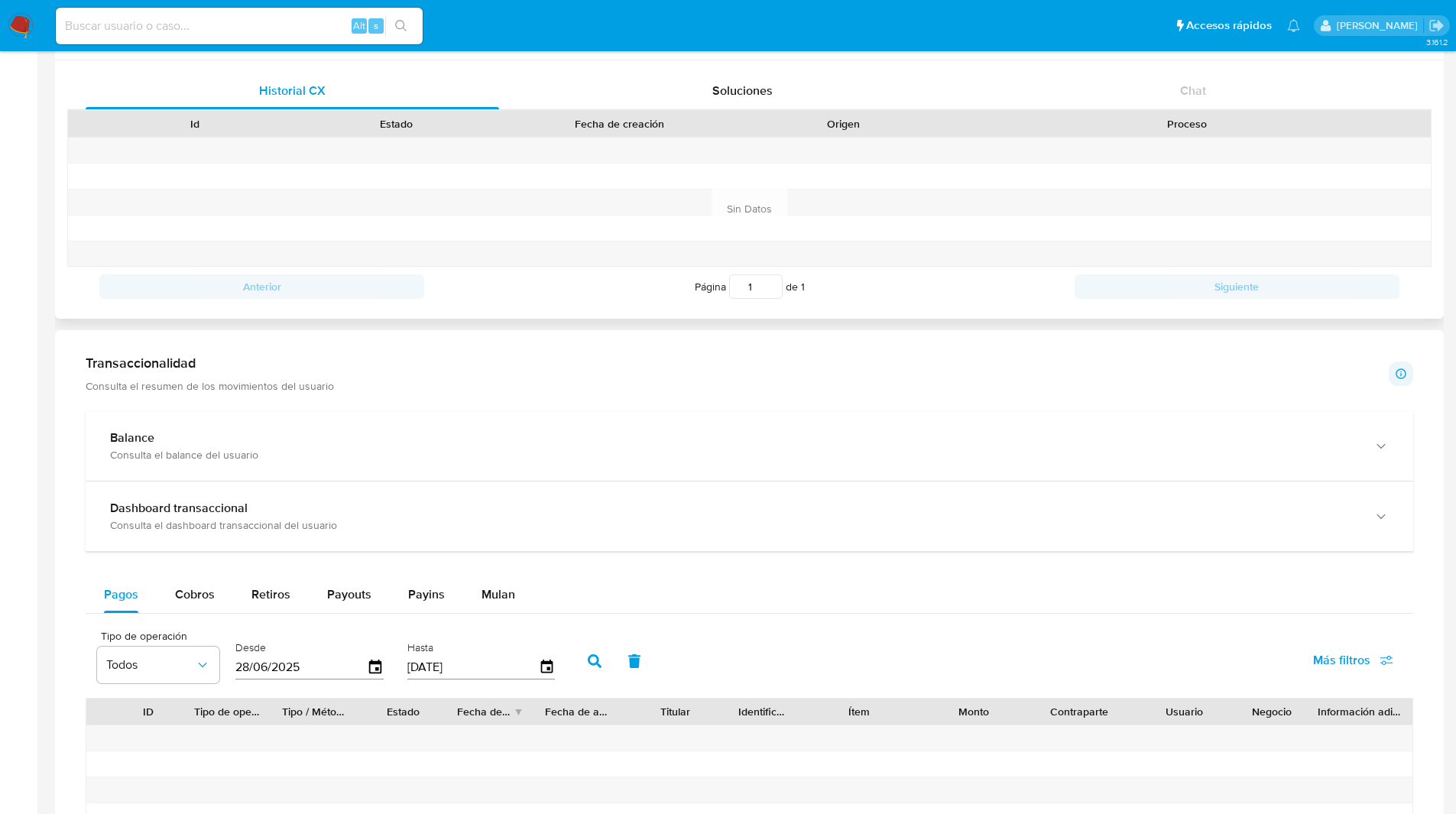
scroll to position [500, 0]
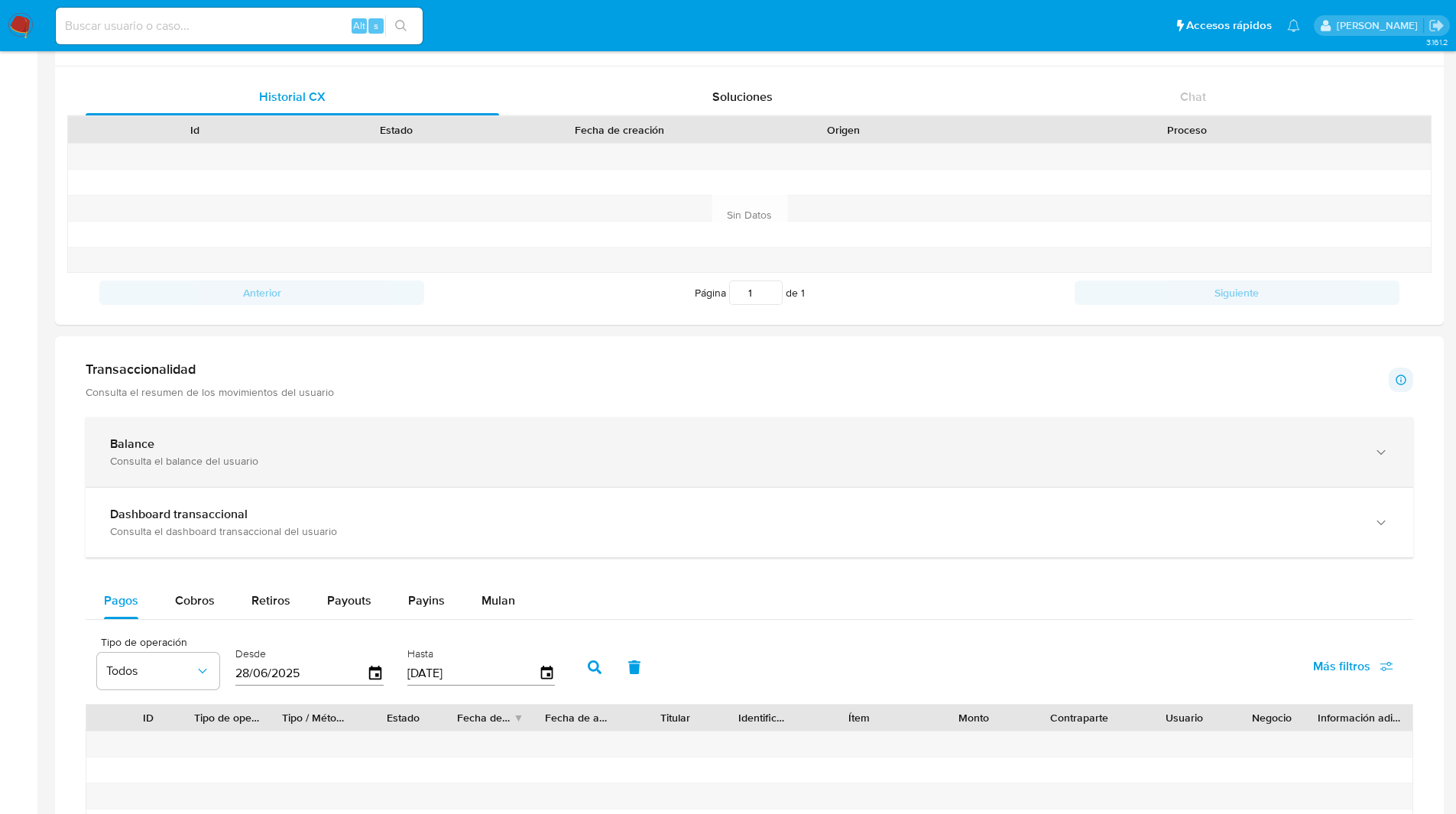
click at [292, 428] on div "Balance Consulta el balance del usuario" at bounding box center [749, 452] width 1328 height 70
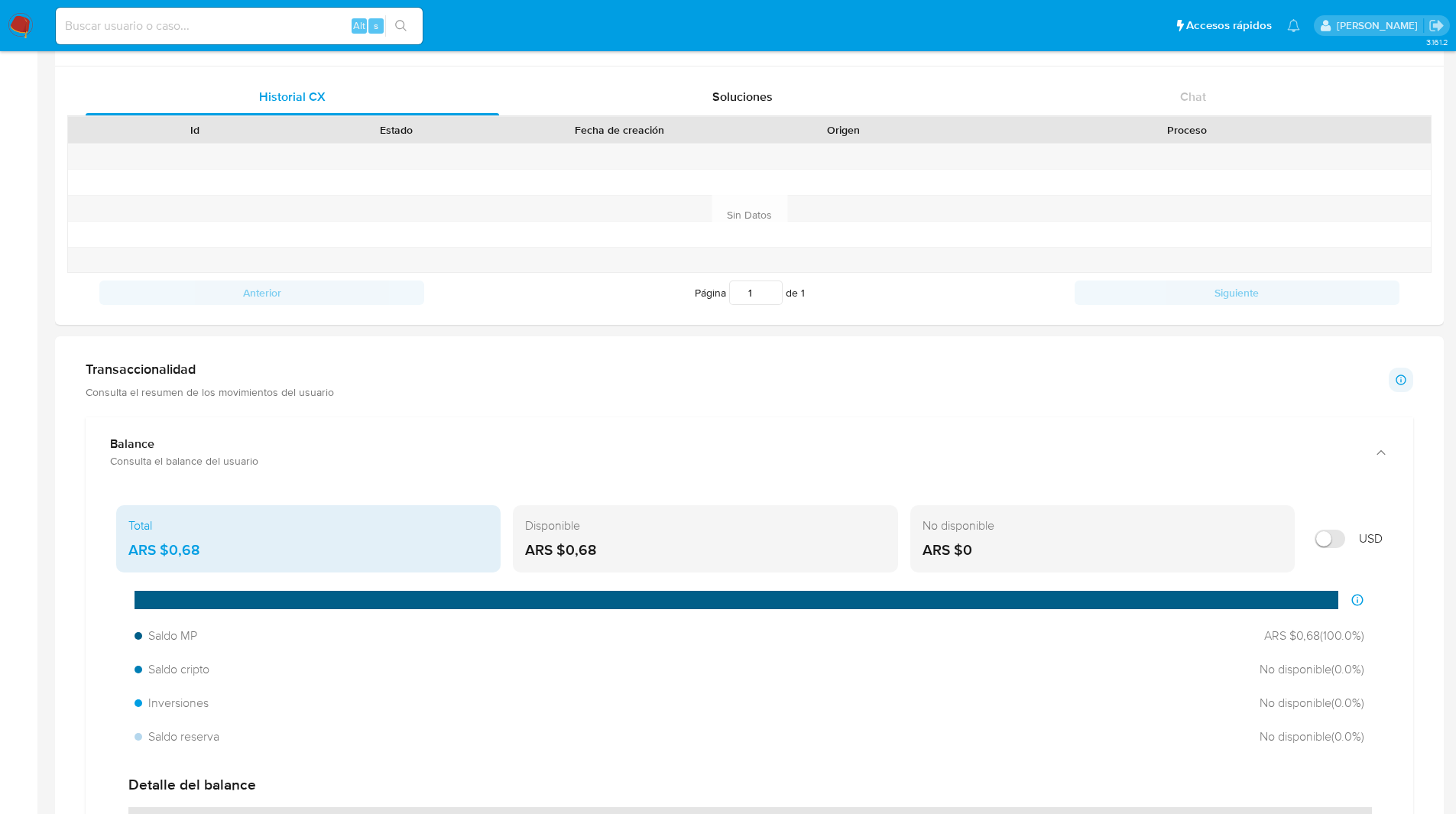
click at [490, 374] on div "Transaccionalidad Consulta el resumen de los movimientos del usuario Informació…" at bounding box center [749, 380] width 1328 height 38
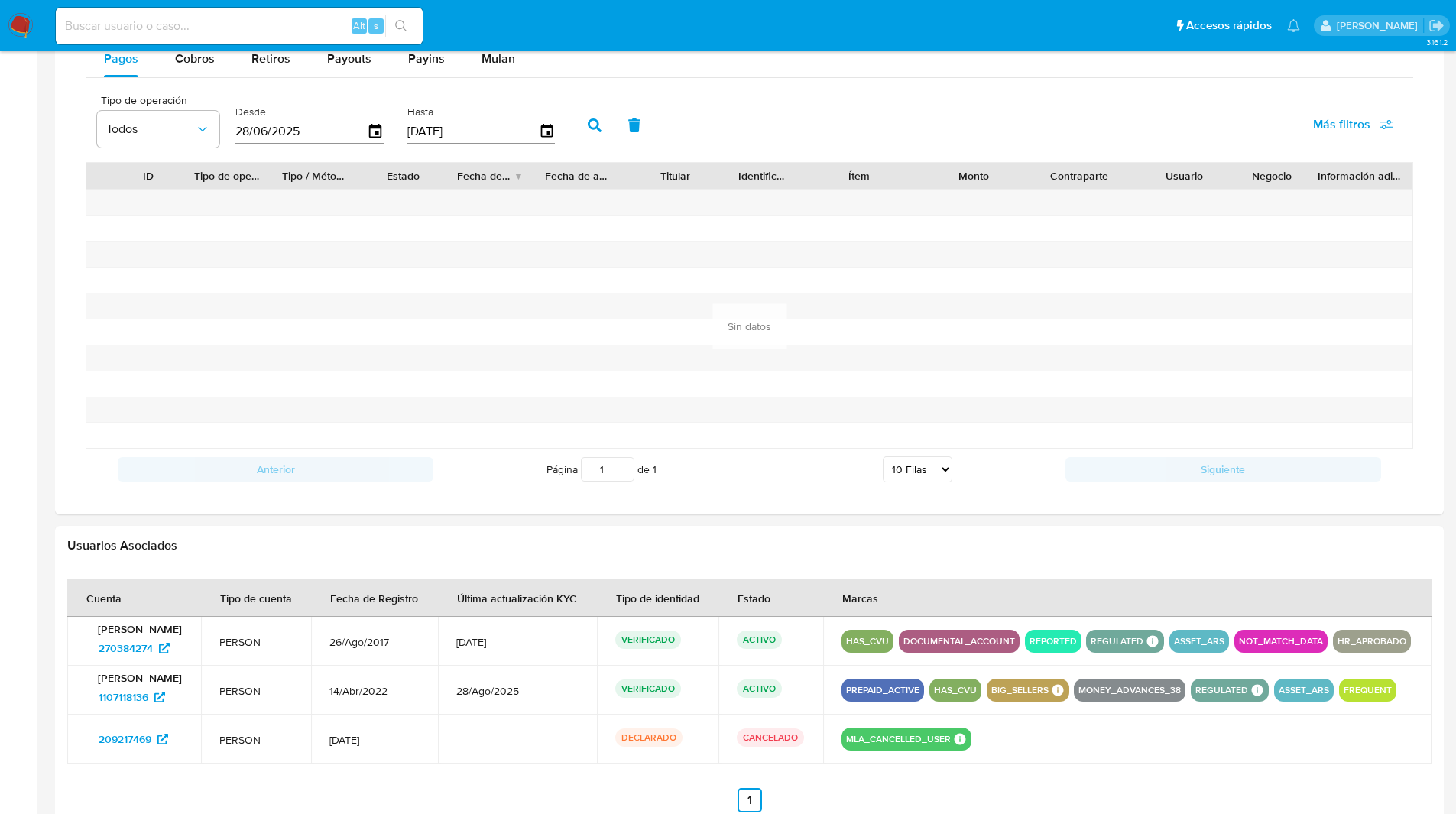
scroll to position [1515, 0]
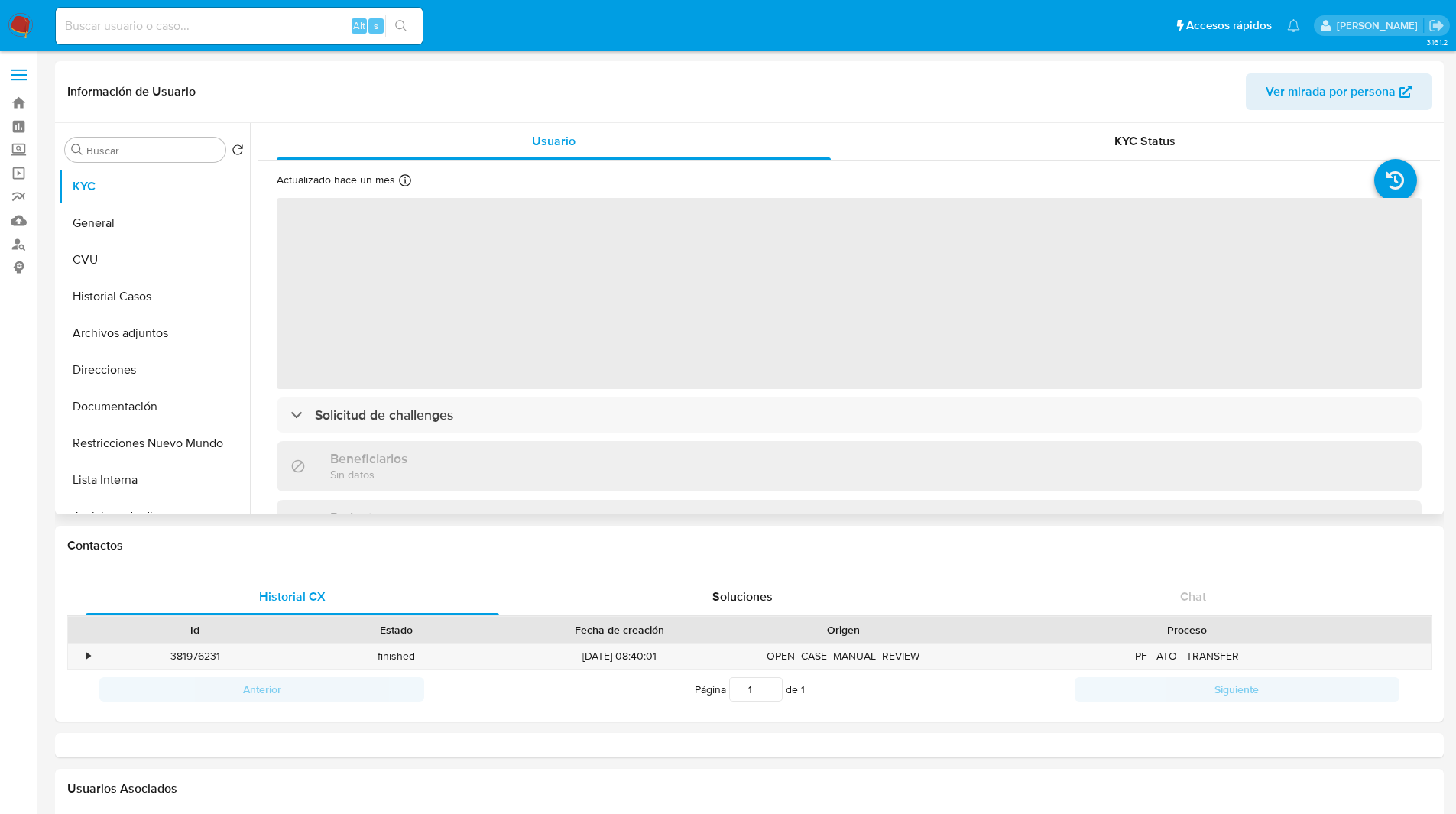
select select "10"
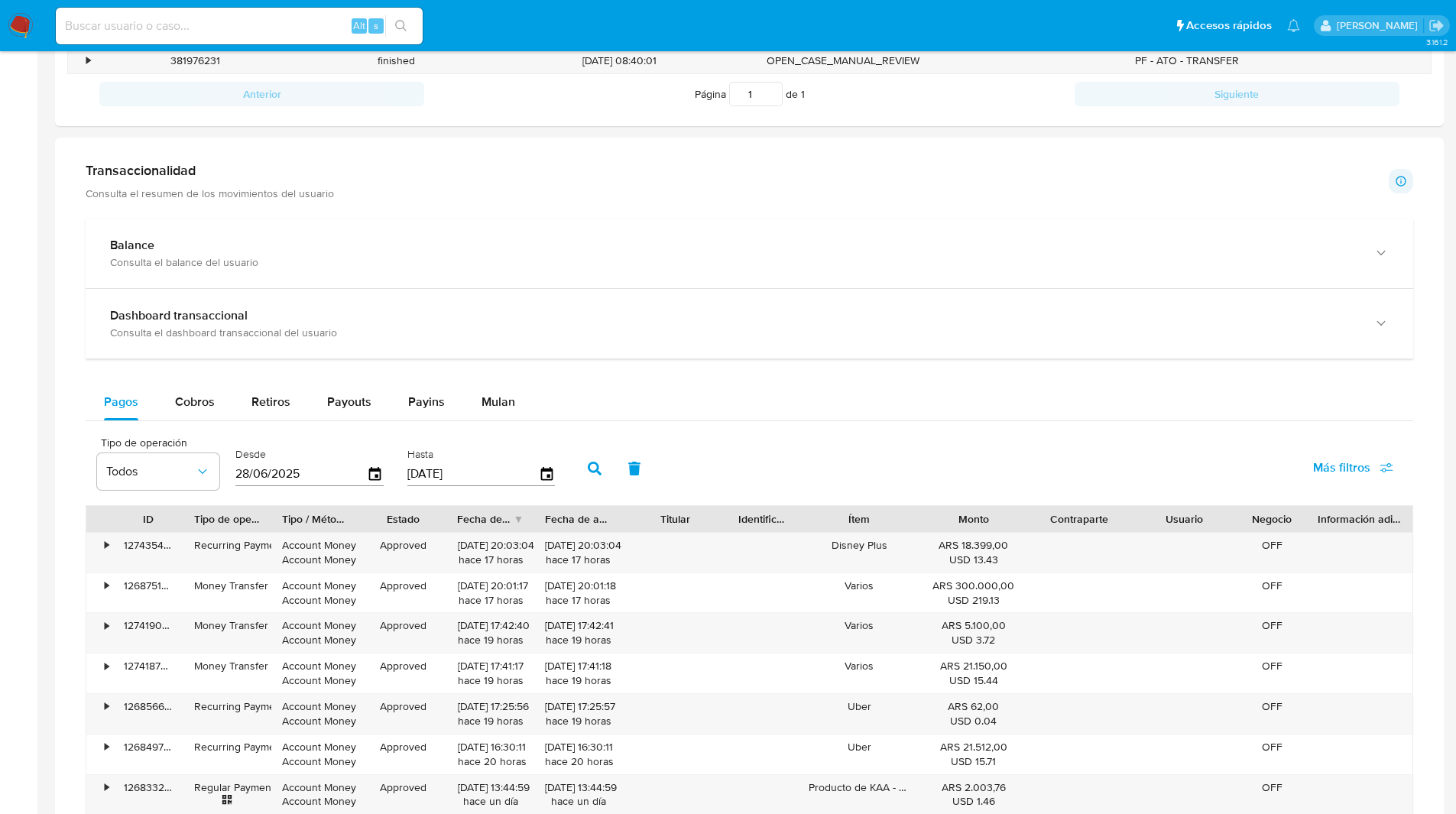
scroll to position [596, 0]
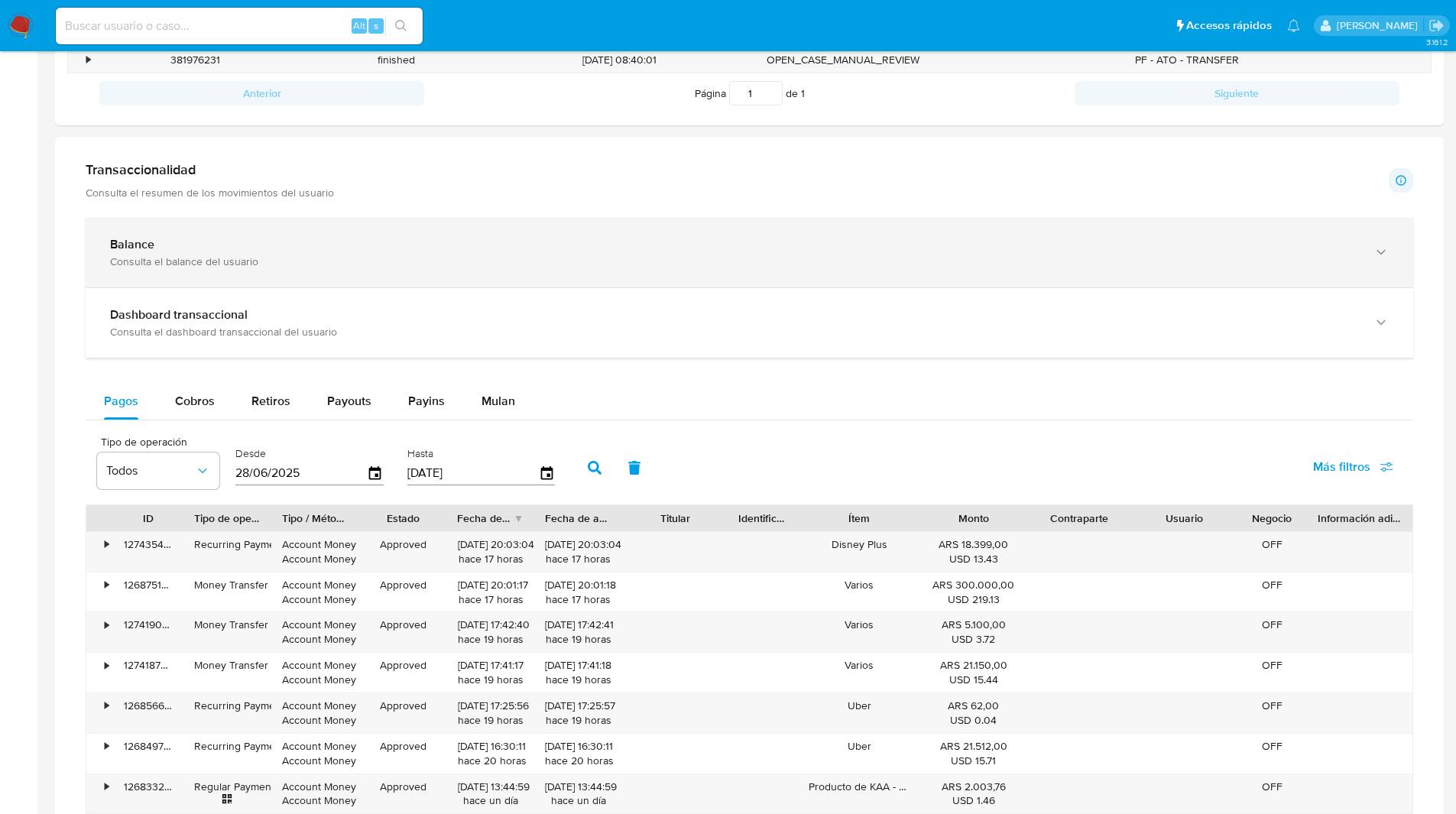
click at [212, 264] on div "Consulta el balance del usuario" at bounding box center [733, 262] width 1248 height 14
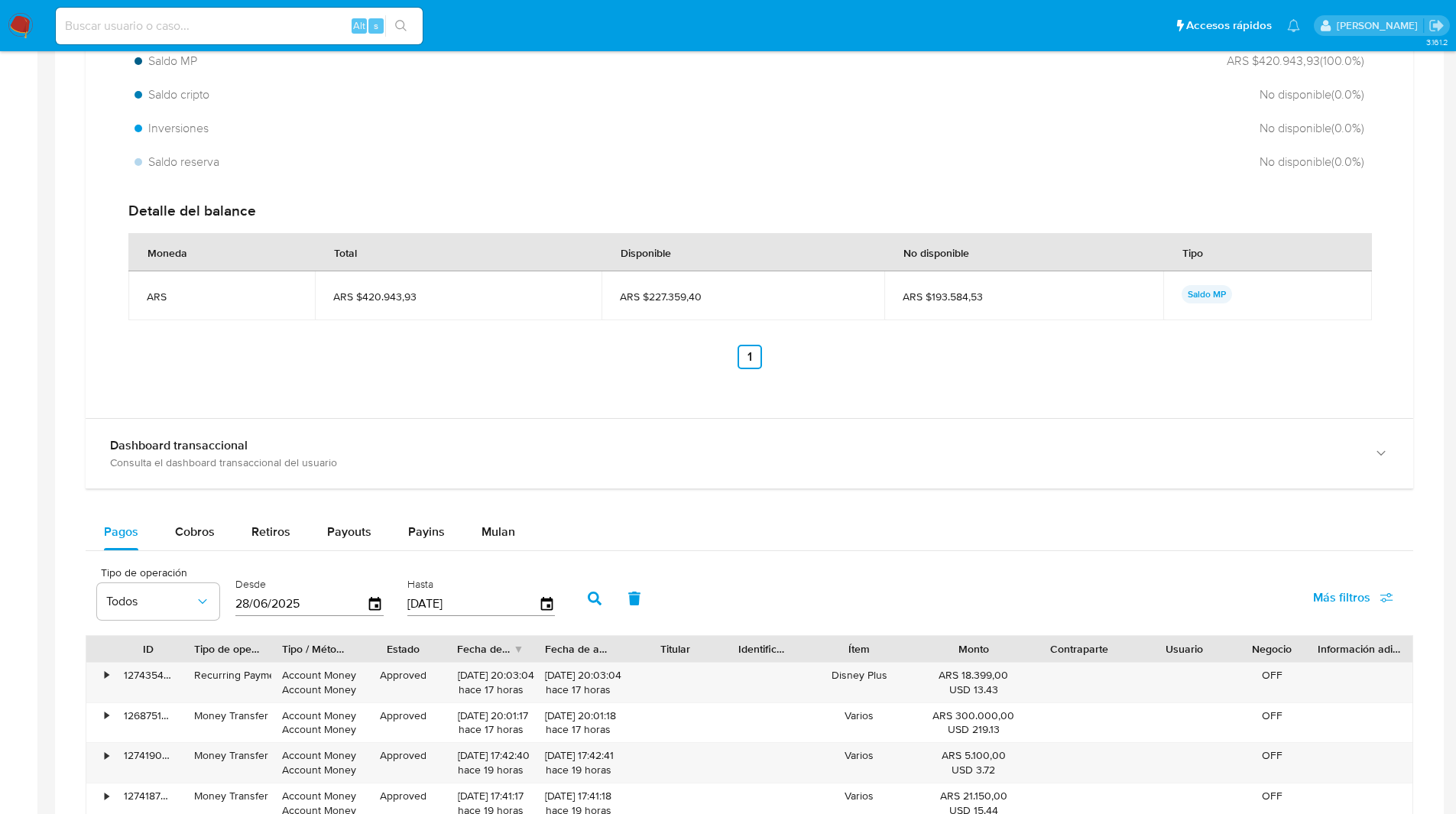
scroll to position [994, 0]
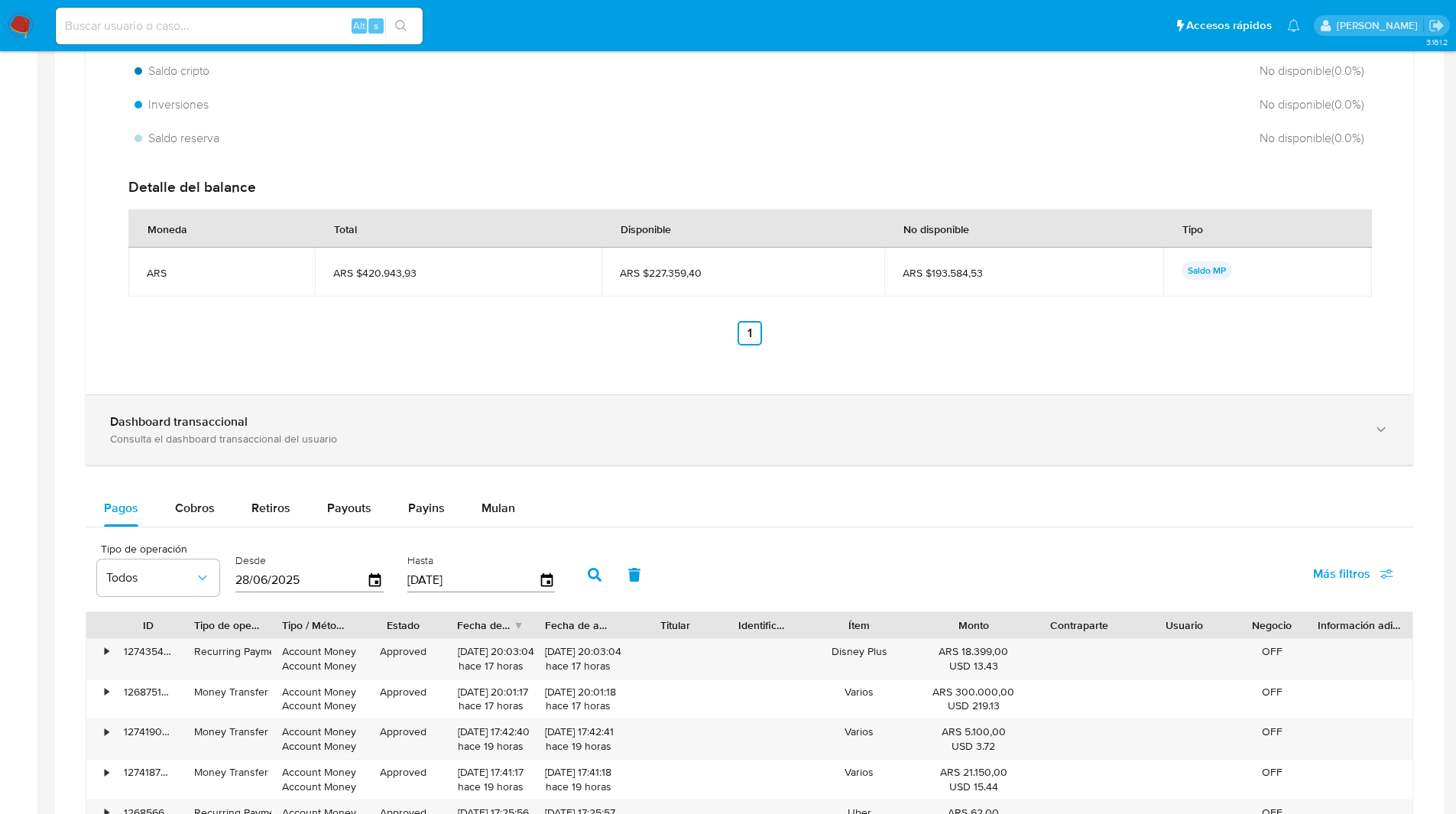
click at [259, 422] on div "Dashboard transaccional" at bounding box center [733, 421] width 1248 height 15
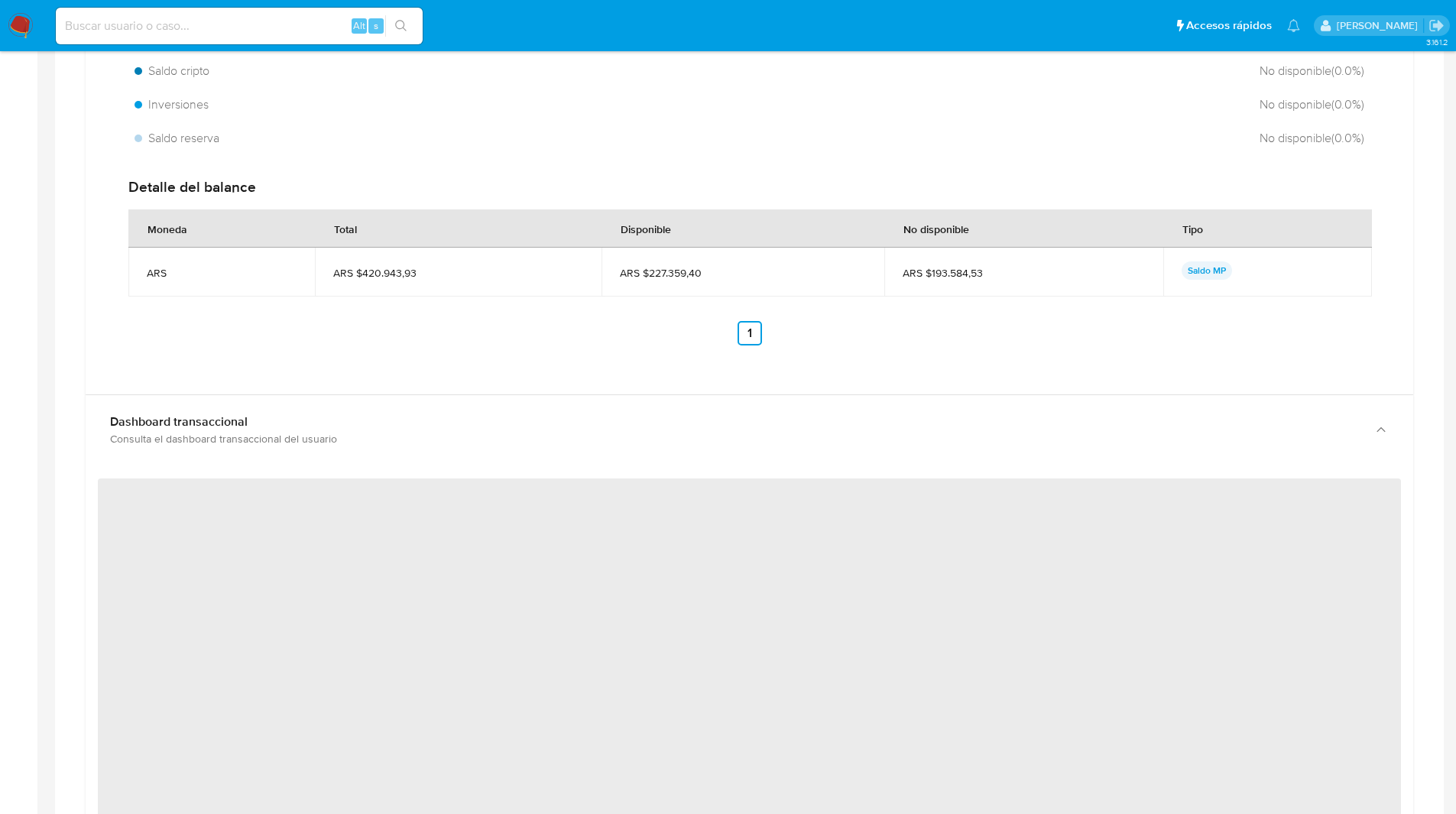
click at [413, 370] on div "Total ARS $420.943,93 Disponible ARS $227.359,40 No disponible ARS $193.584,53 …" at bounding box center [749, 138] width 1303 height 474
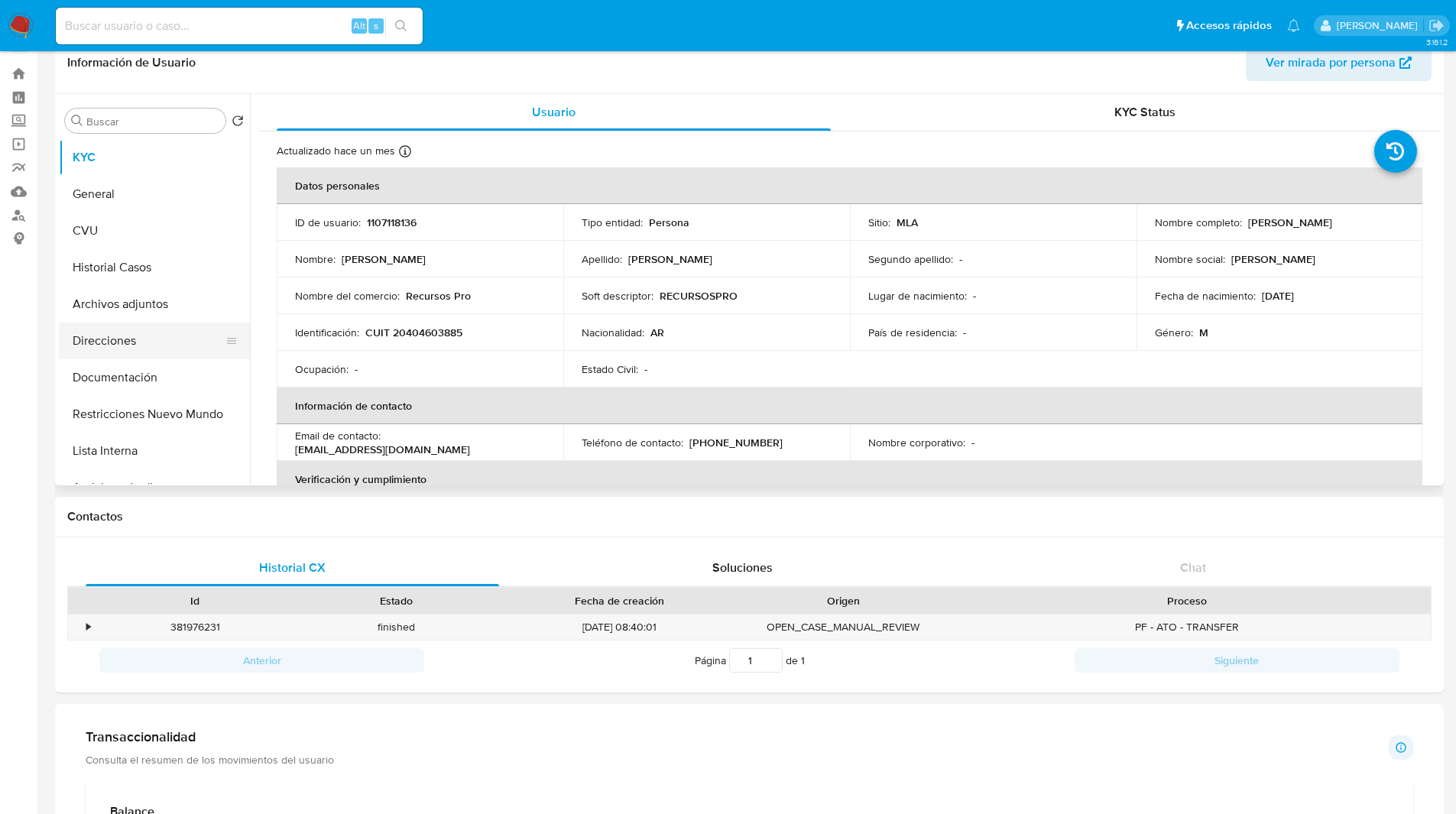
scroll to position [0, 0]
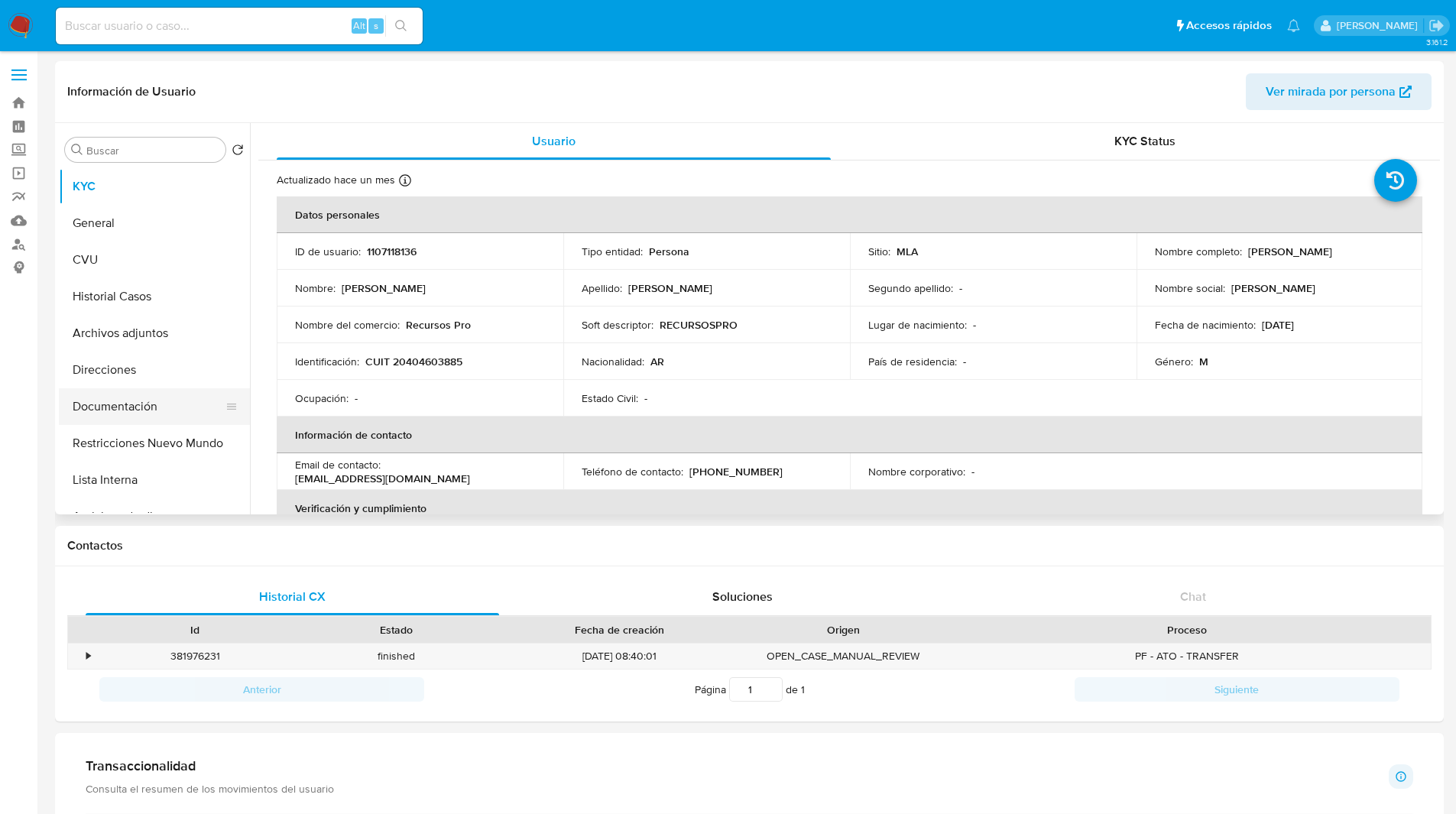
click at [100, 407] on button "Documentación" at bounding box center [148, 407] width 179 height 37
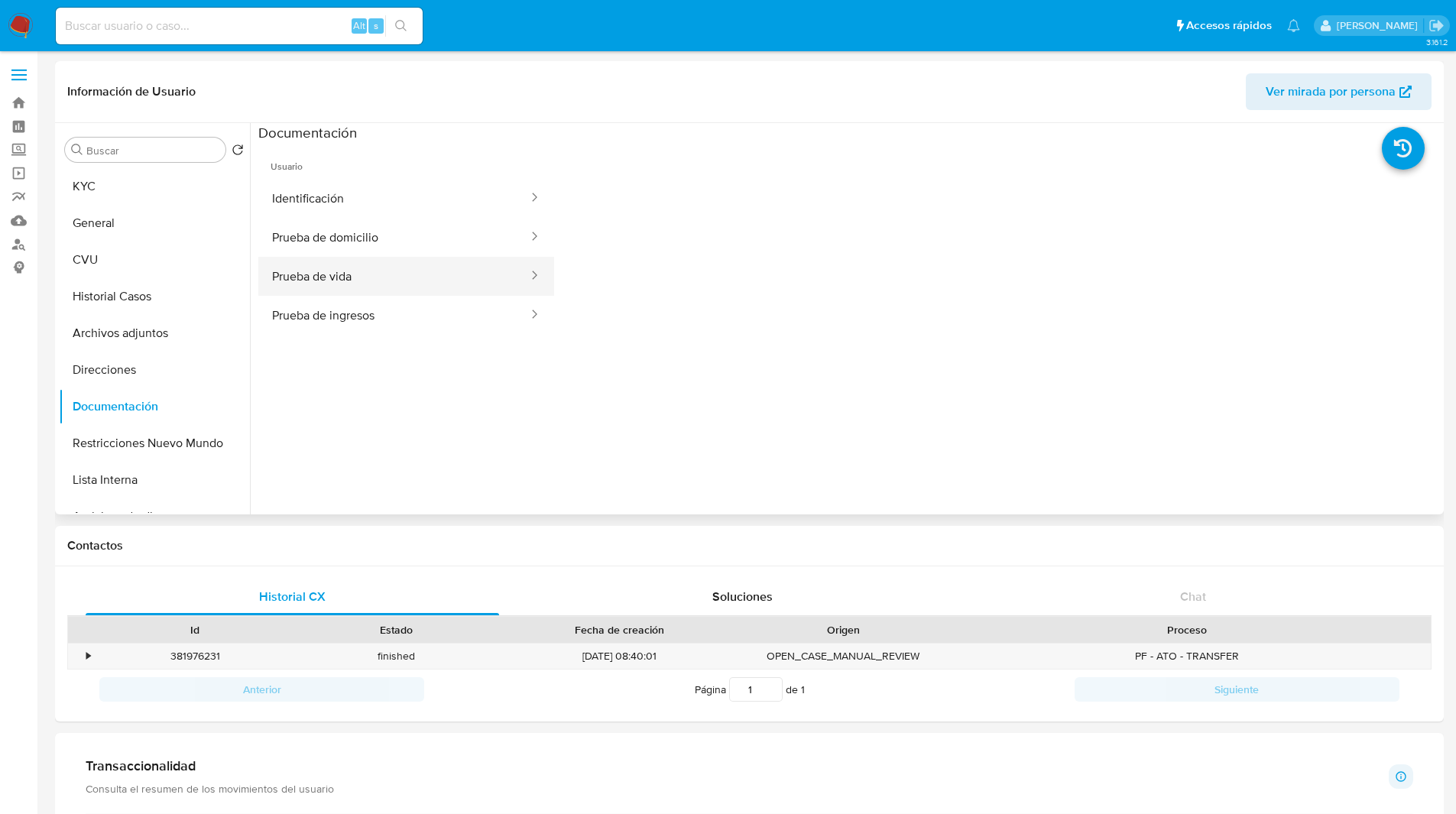
click at [364, 279] on button "Prueba de vida" at bounding box center [393, 276] width 271 height 39
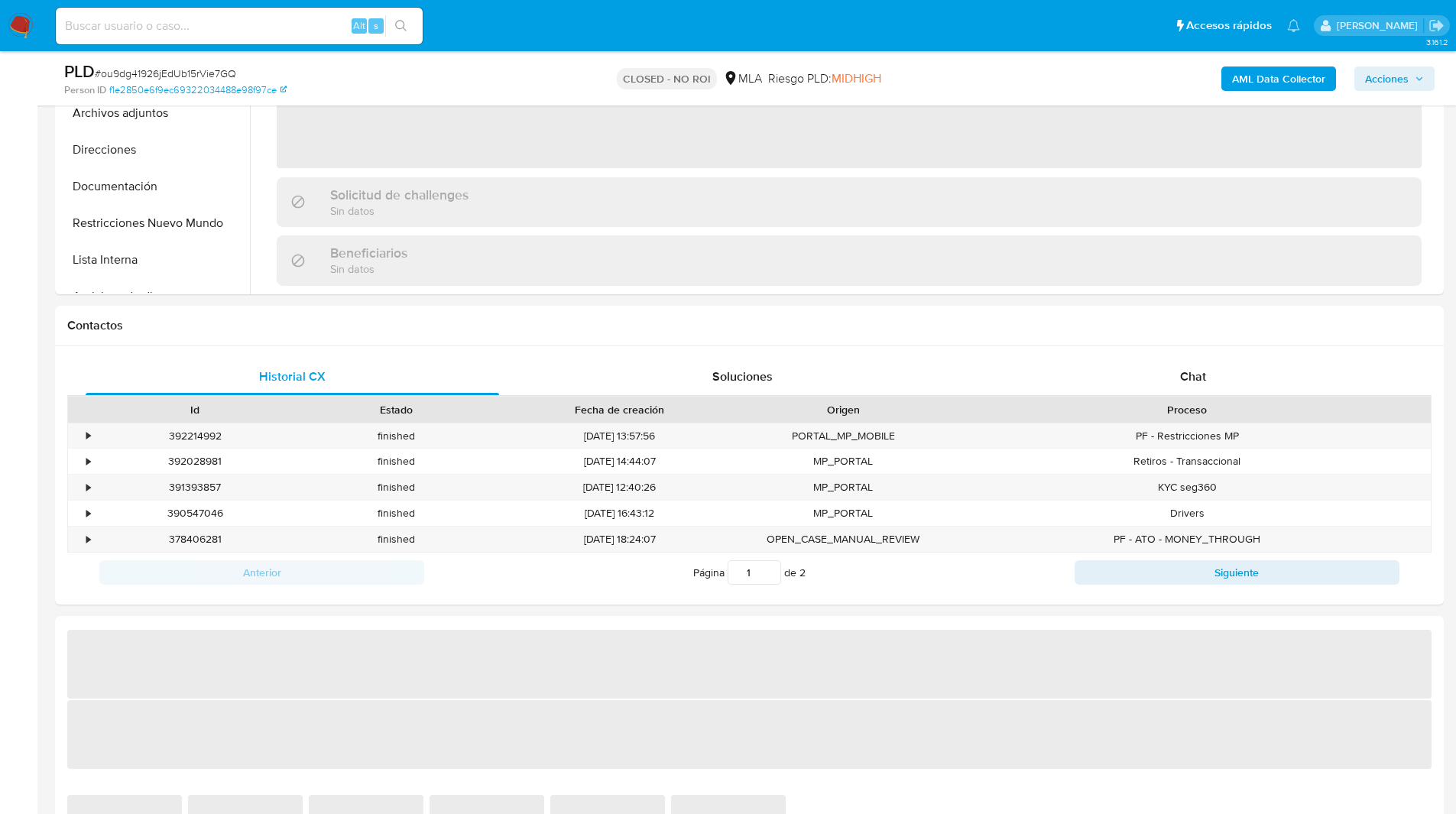
scroll to position [527, 0]
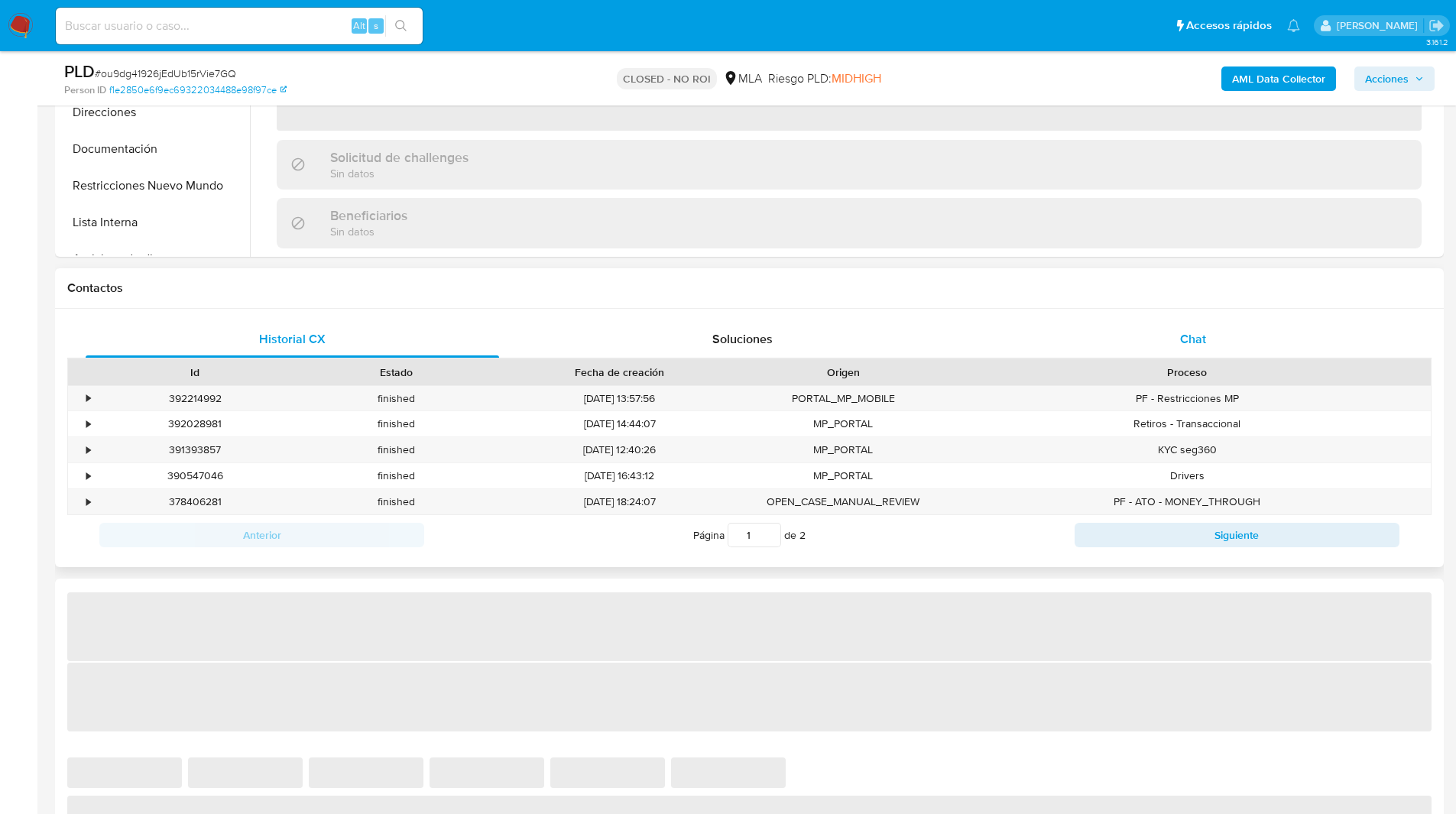
select select "10"
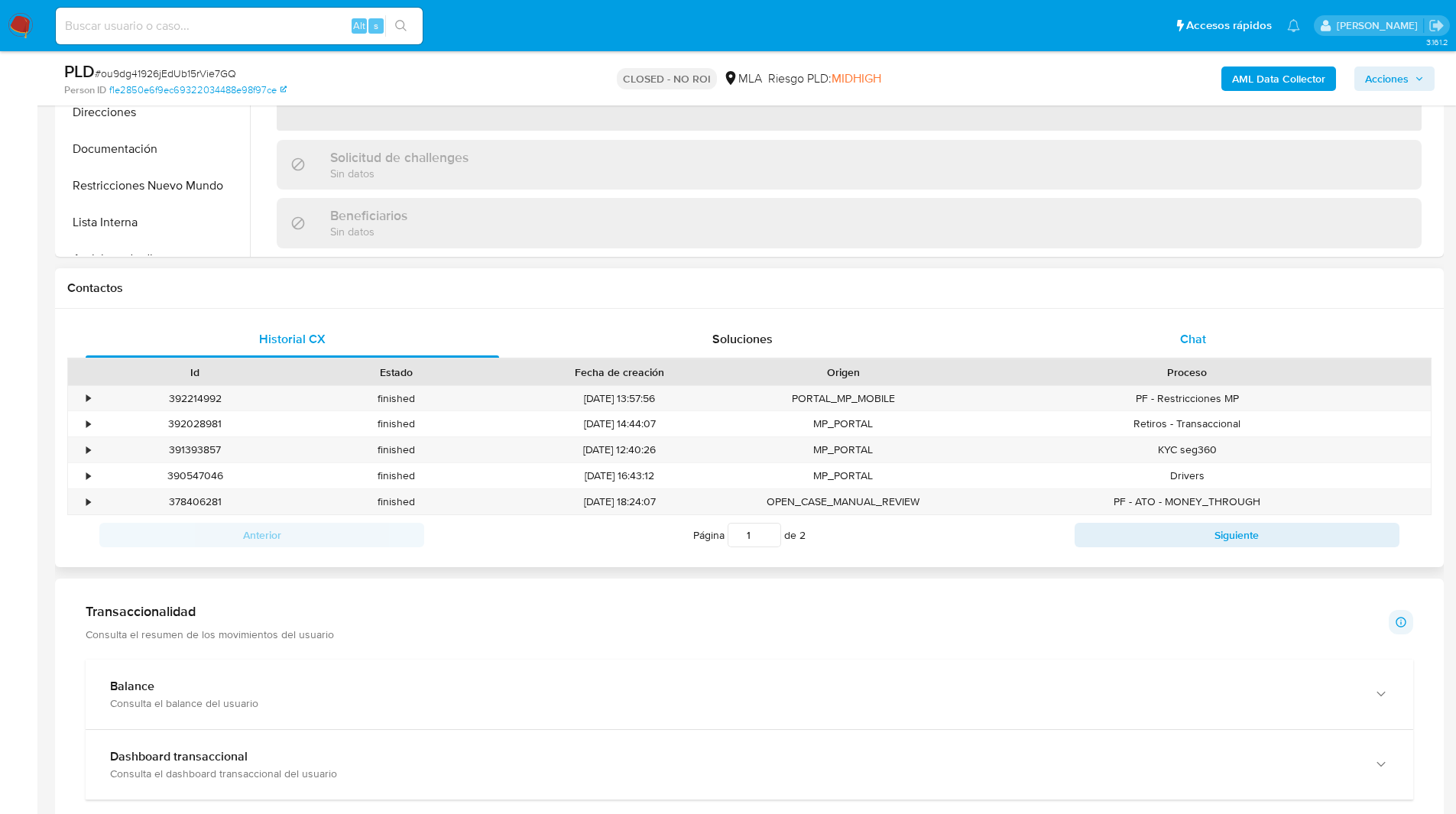
click at [1142, 352] on div "Chat" at bounding box center [1192, 339] width 413 height 37
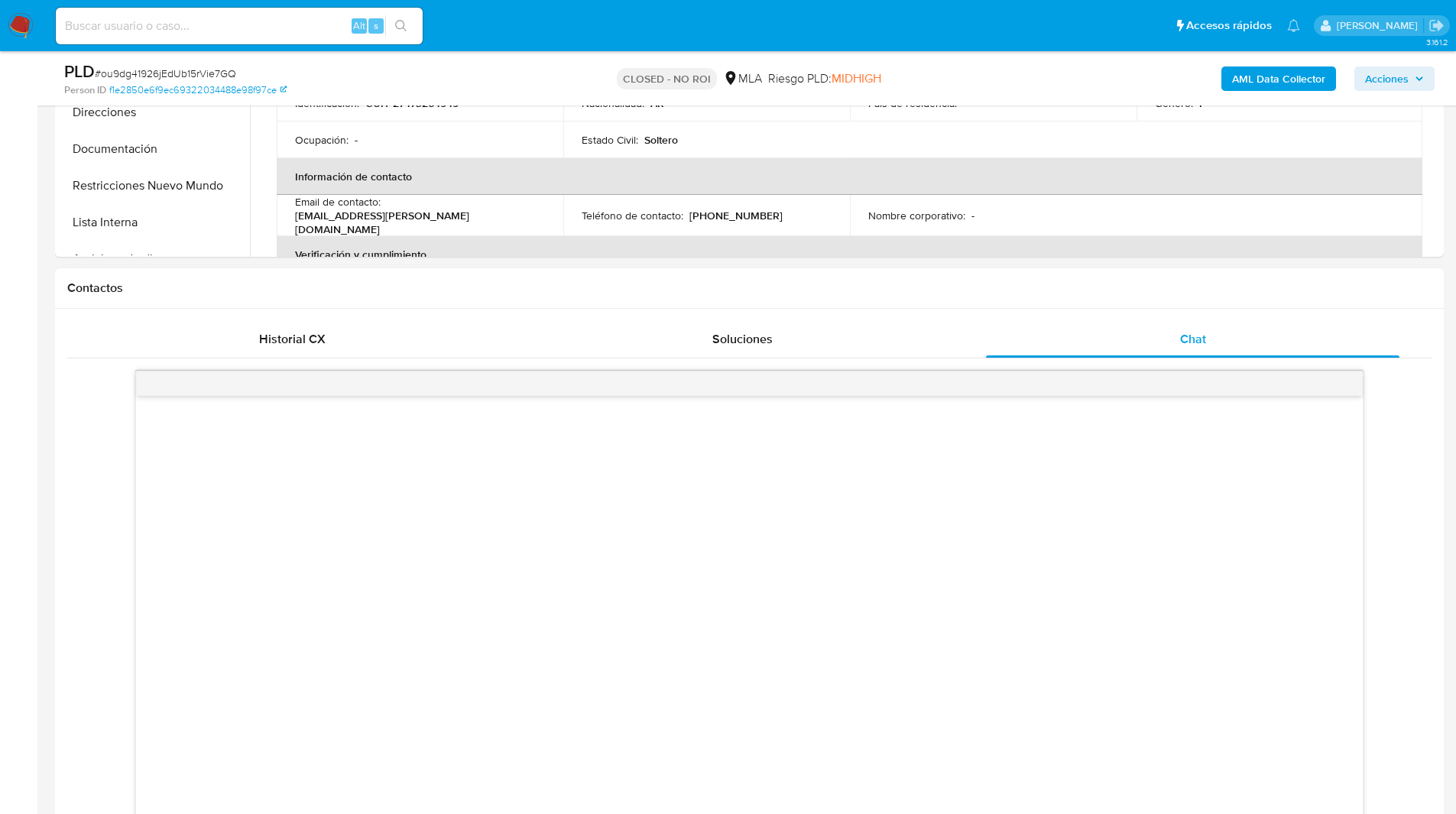
click at [967, 293] on h1 "Contactos" at bounding box center [750, 288] width 1364 height 15
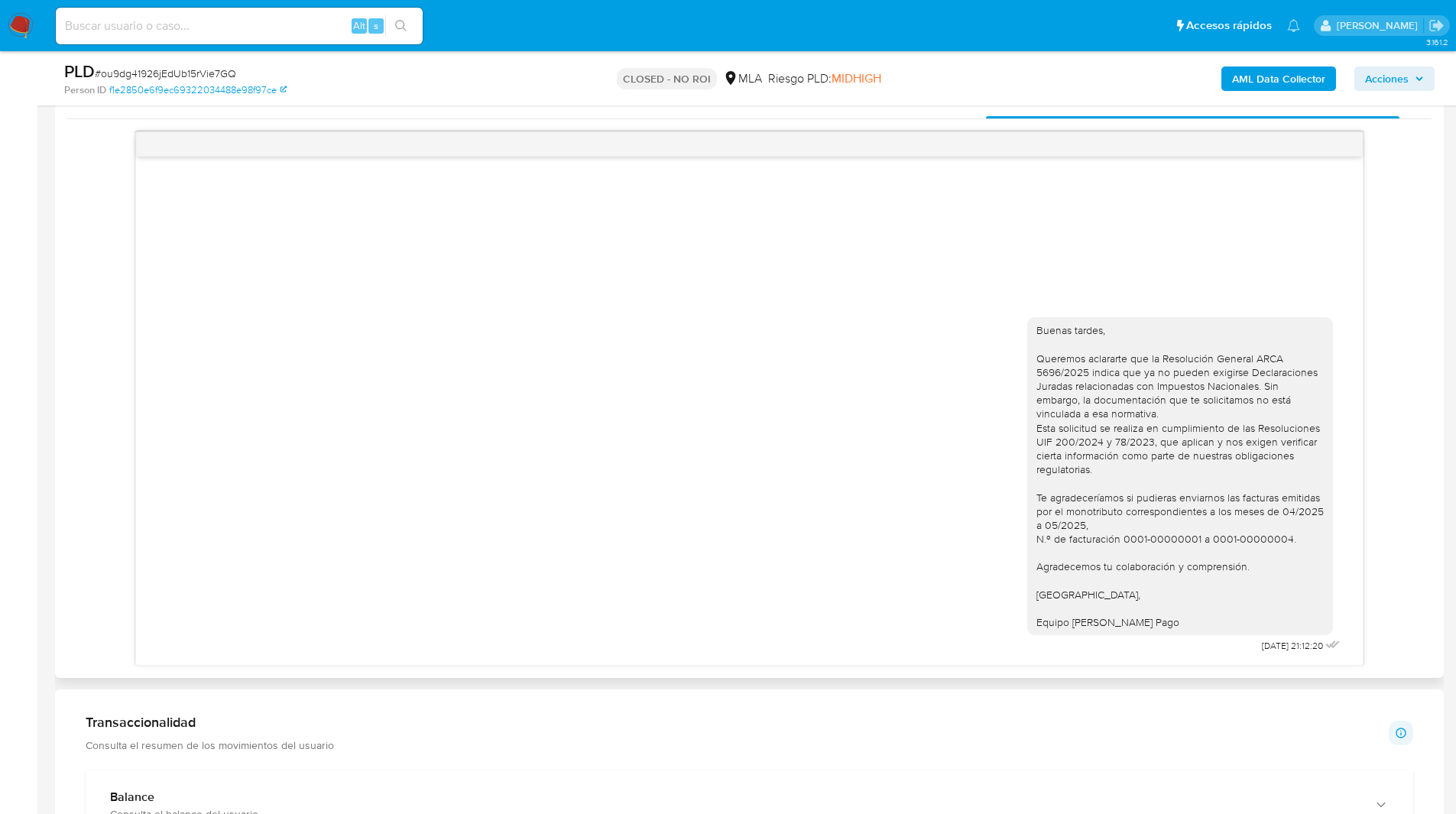
scroll to position [770, 0]
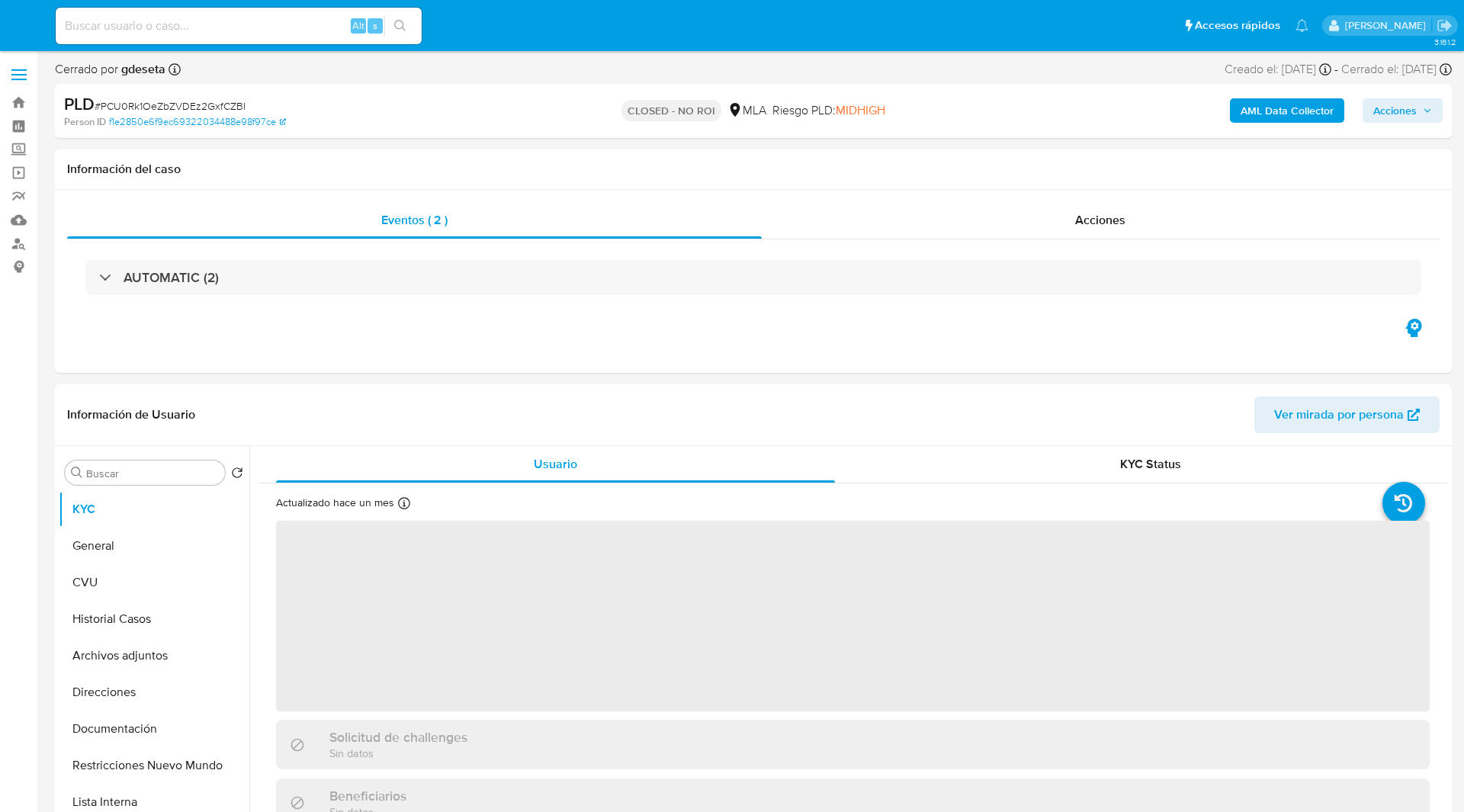
select select "10"
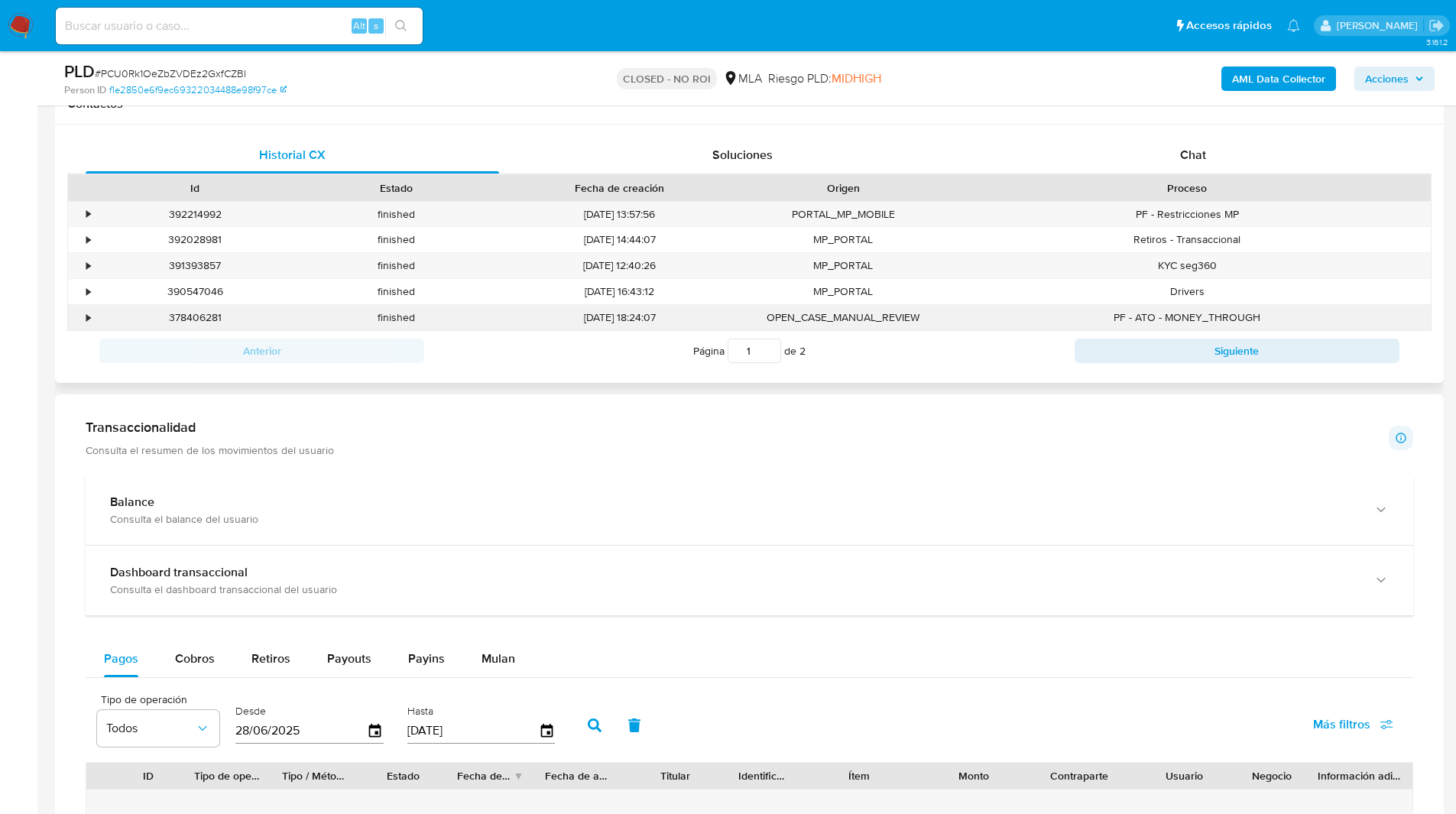
scroll to position [729, 0]
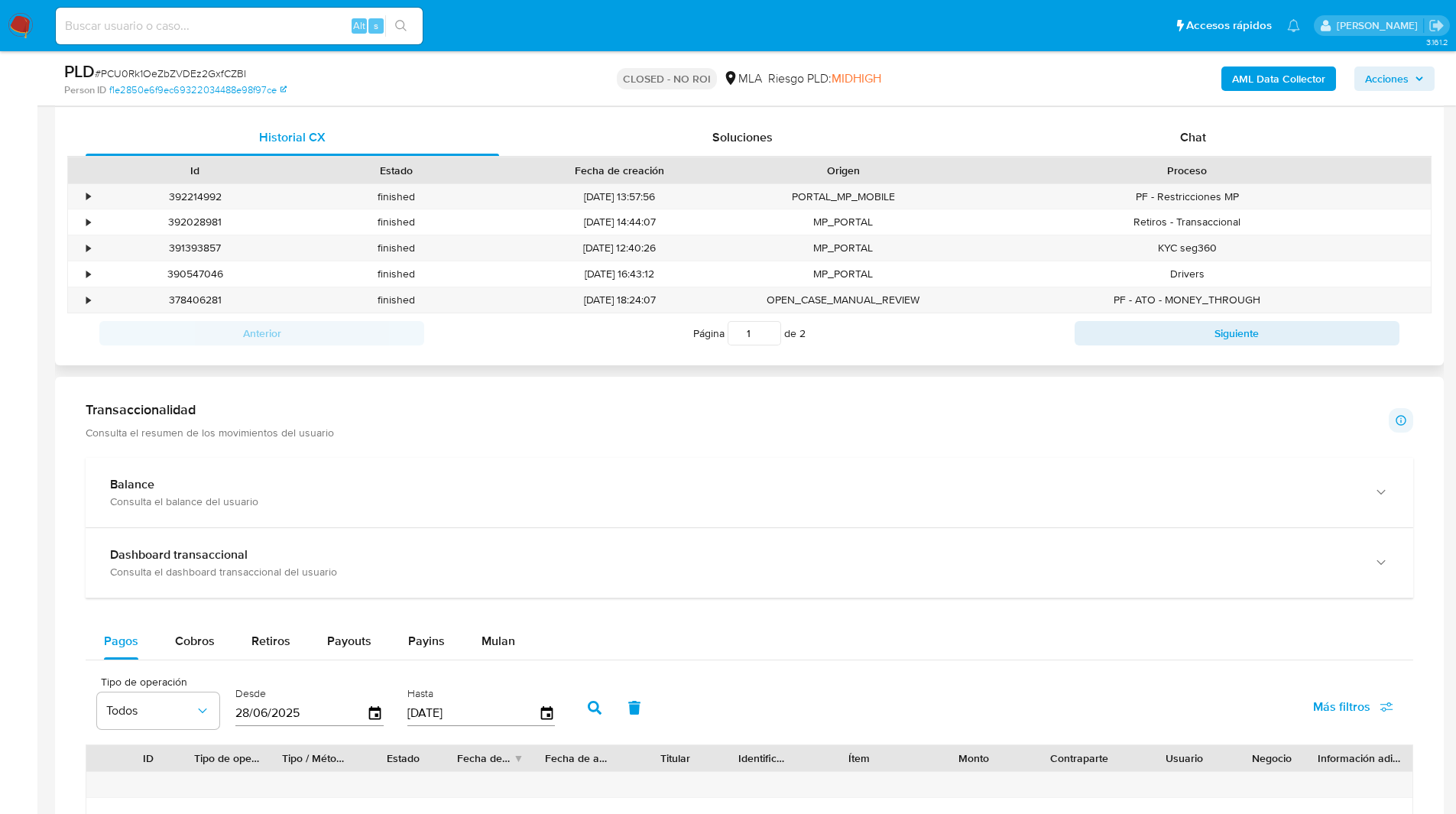
click at [1210, 113] on div "Historial CX Soluciones Chat Id Estado Fecha de creación Origen Proceso • 39221…" at bounding box center [749, 235] width 1388 height 258
click at [1171, 132] on div "Chat" at bounding box center [1192, 137] width 413 height 37
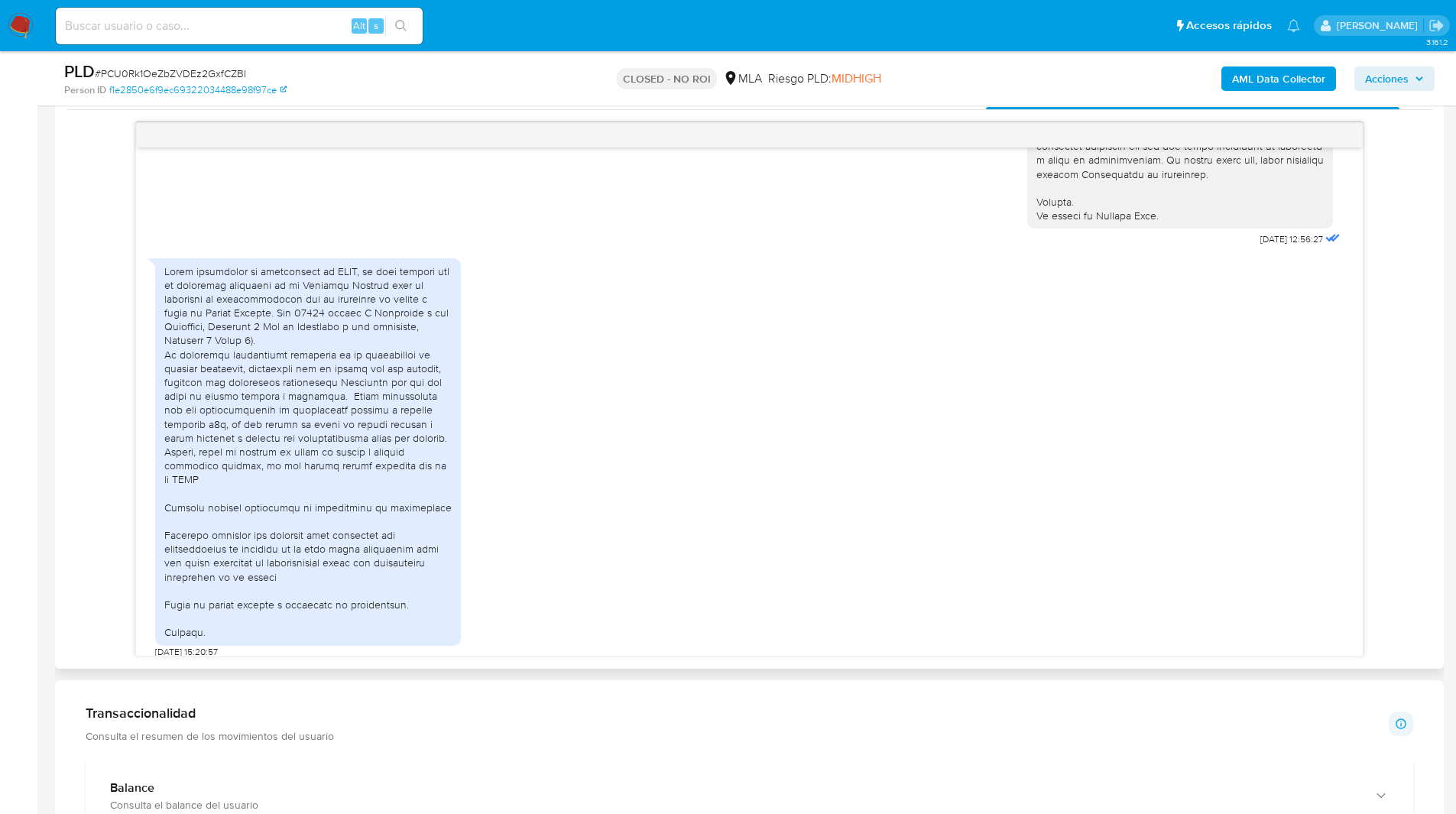
scroll to position [777, 0]
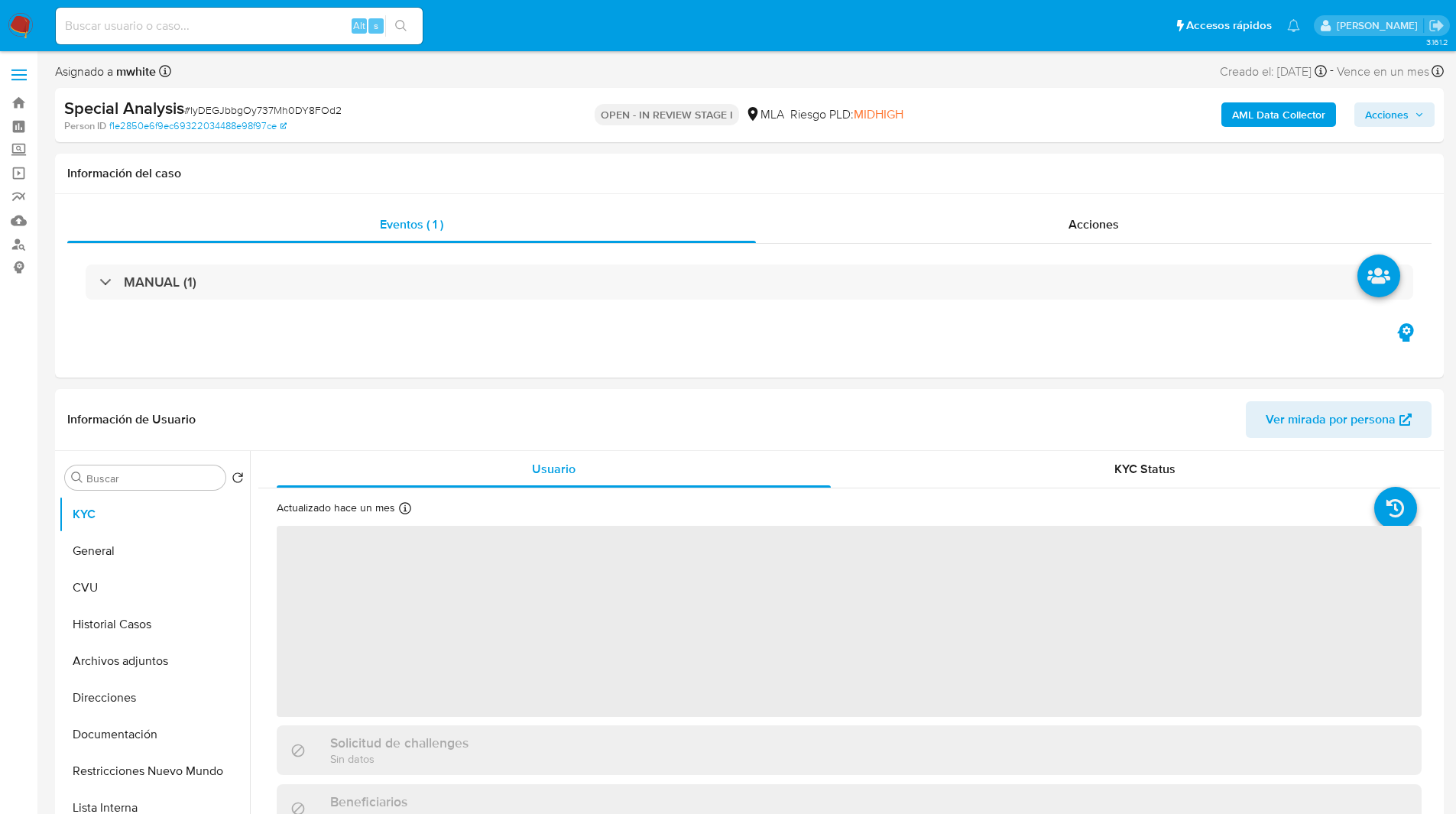
select select "10"
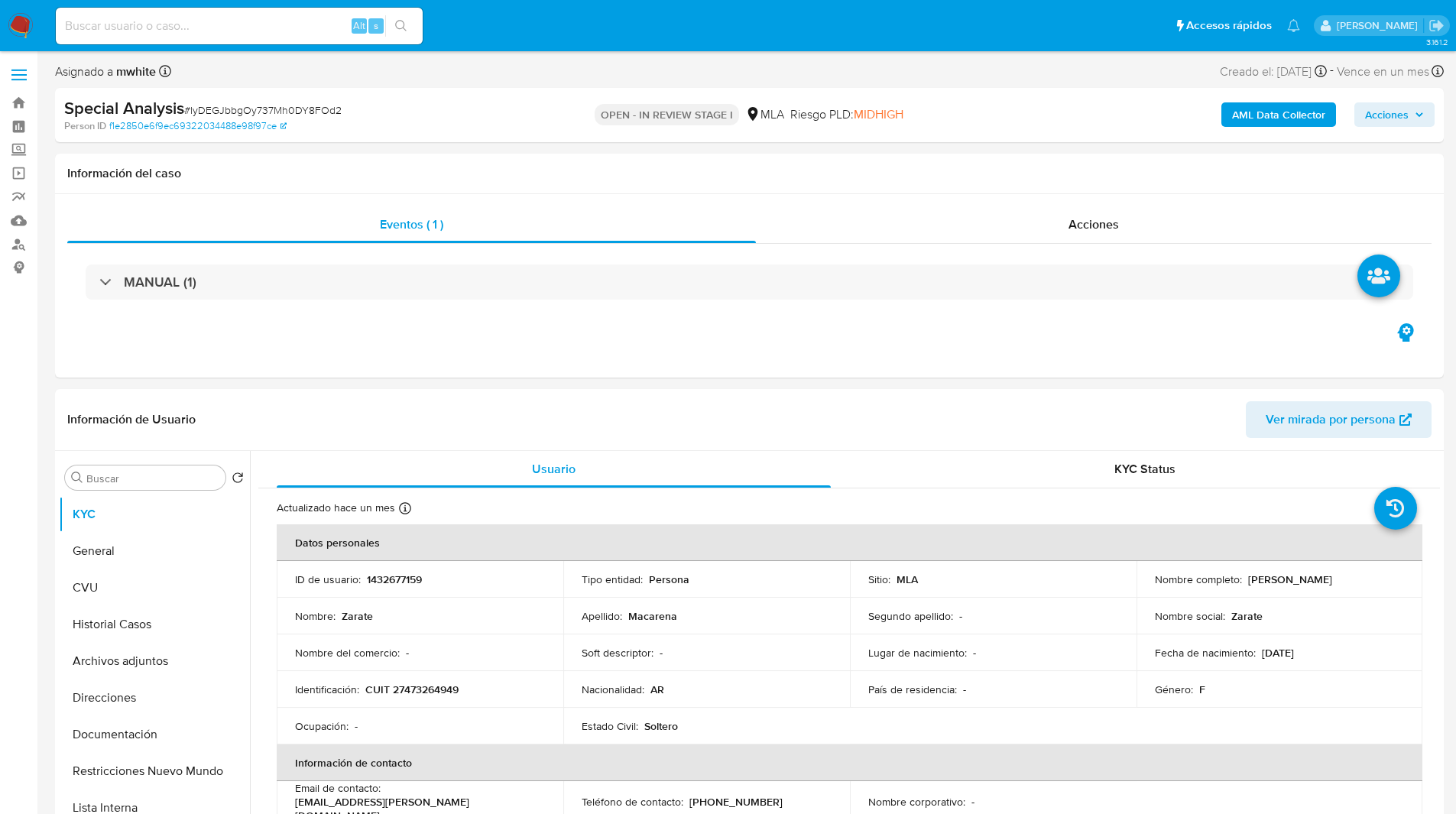
click at [488, 31] on ul "Pausado Ver notificaciones Alt s Accesos rápidos Presiona las siguientes teclas…" at bounding box center [677, 25] width 1260 height 38
click at [497, 28] on ul "Pausado Ver notificaciones Alt s Accesos rápidos Presiona las siguientes teclas…" at bounding box center [677, 25] width 1260 height 38
click at [499, 27] on ul "Pausado Ver notificaciones Alt s Accesos rápidos Presiona las siguientes teclas…" at bounding box center [677, 25] width 1260 height 38
click at [490, 29] on ul "Pausado Ver notificaciones Alt s Accesos rápidos Presiona las siguientes teclas…" at bounding box center [677, 25] width 1260 height 38
click at [493, 25] on ul "Pausado Ver notificaciones Alt s Accesos rápidos Presiona las siguientes teclas…" at bounding box center [677, 25] width 1260 height 38
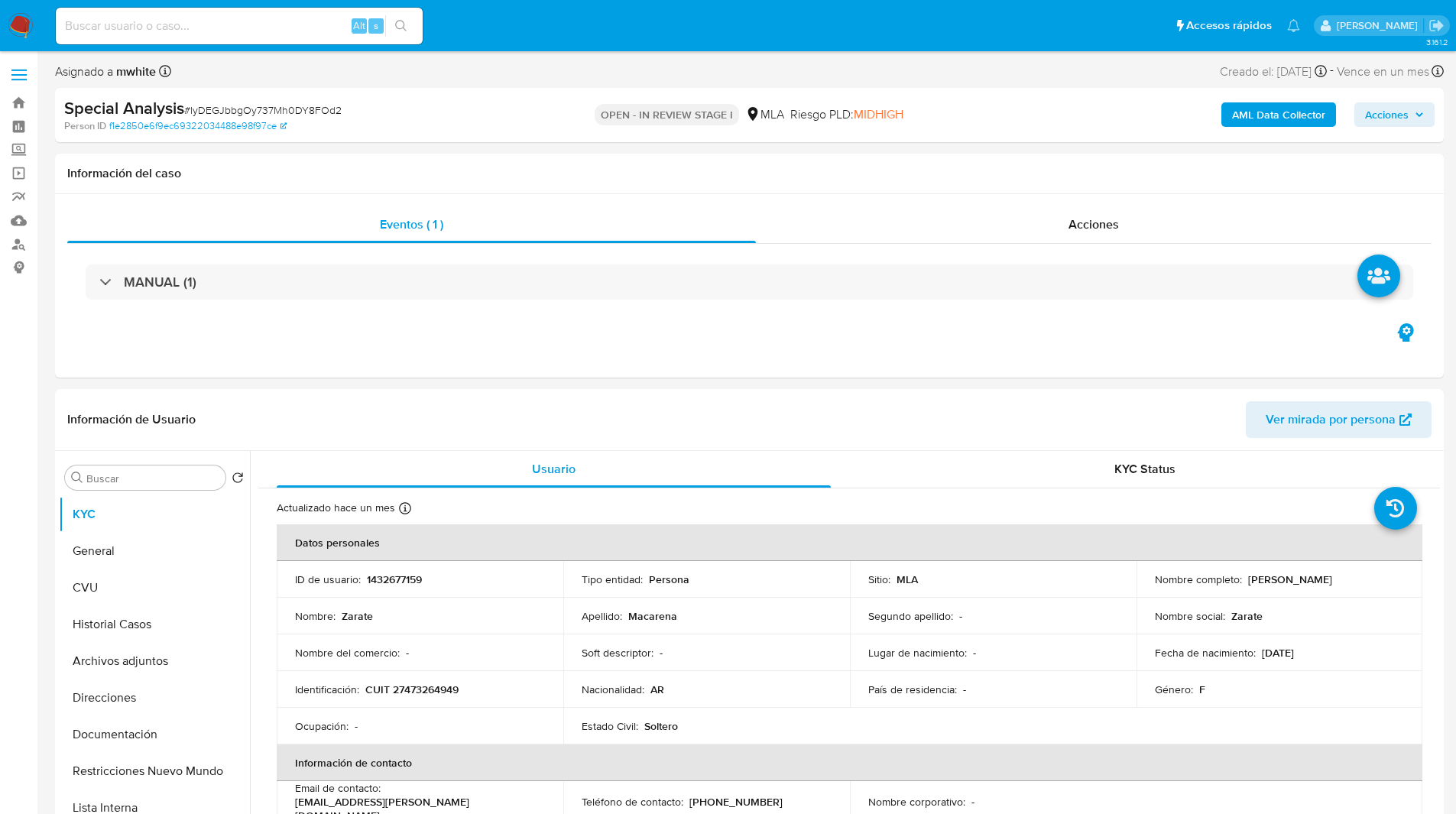
click at [496, 28] on ul "Pausado Ver notificaciones Alt s Accesos rápidos Presiona las siguientes teclas…" at bounding box center [677, 25] width 1260 height 38
click at [552, 88] on div "Special Analysis # IyDEGJbbgOy737Mh0DY8FOd2 Person ID f1e2850e6f9ec69322034488e…" at bounding box center [749, 115] width 1388 height 54
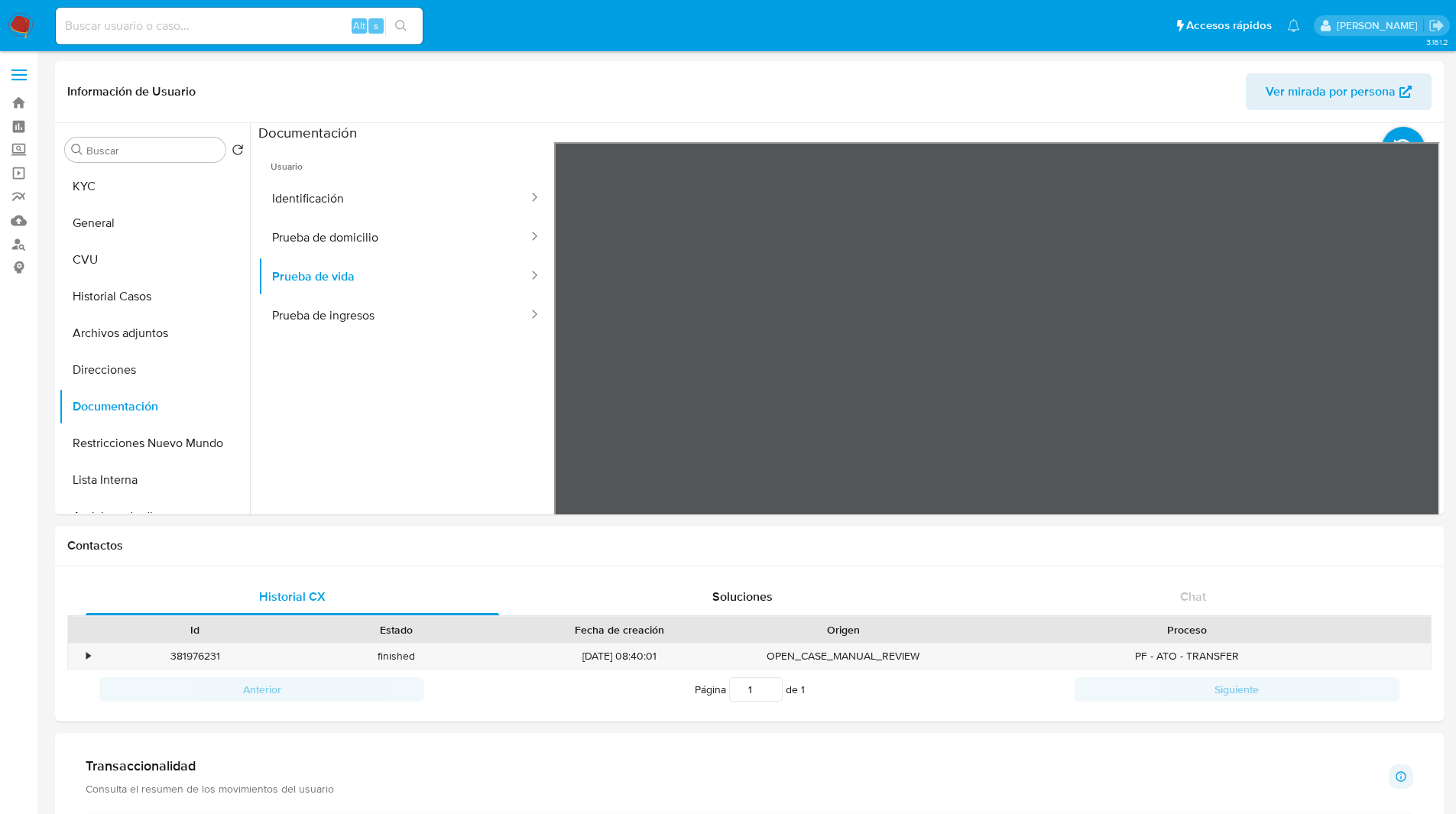
select select "10"
click at [113, 185] on button "KYC" at bounding box center [148, 186] width 179 height 37
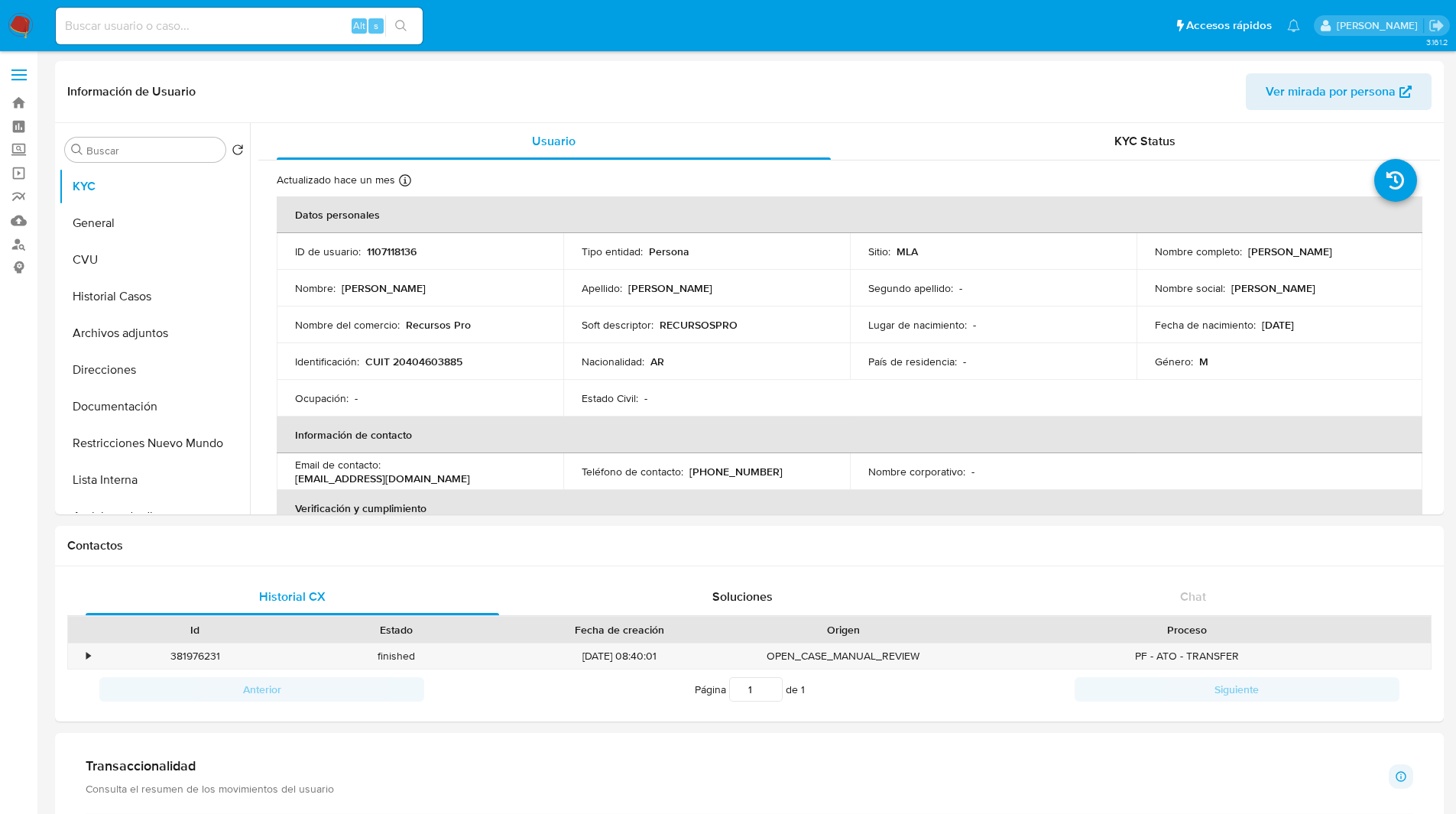
select select "10"
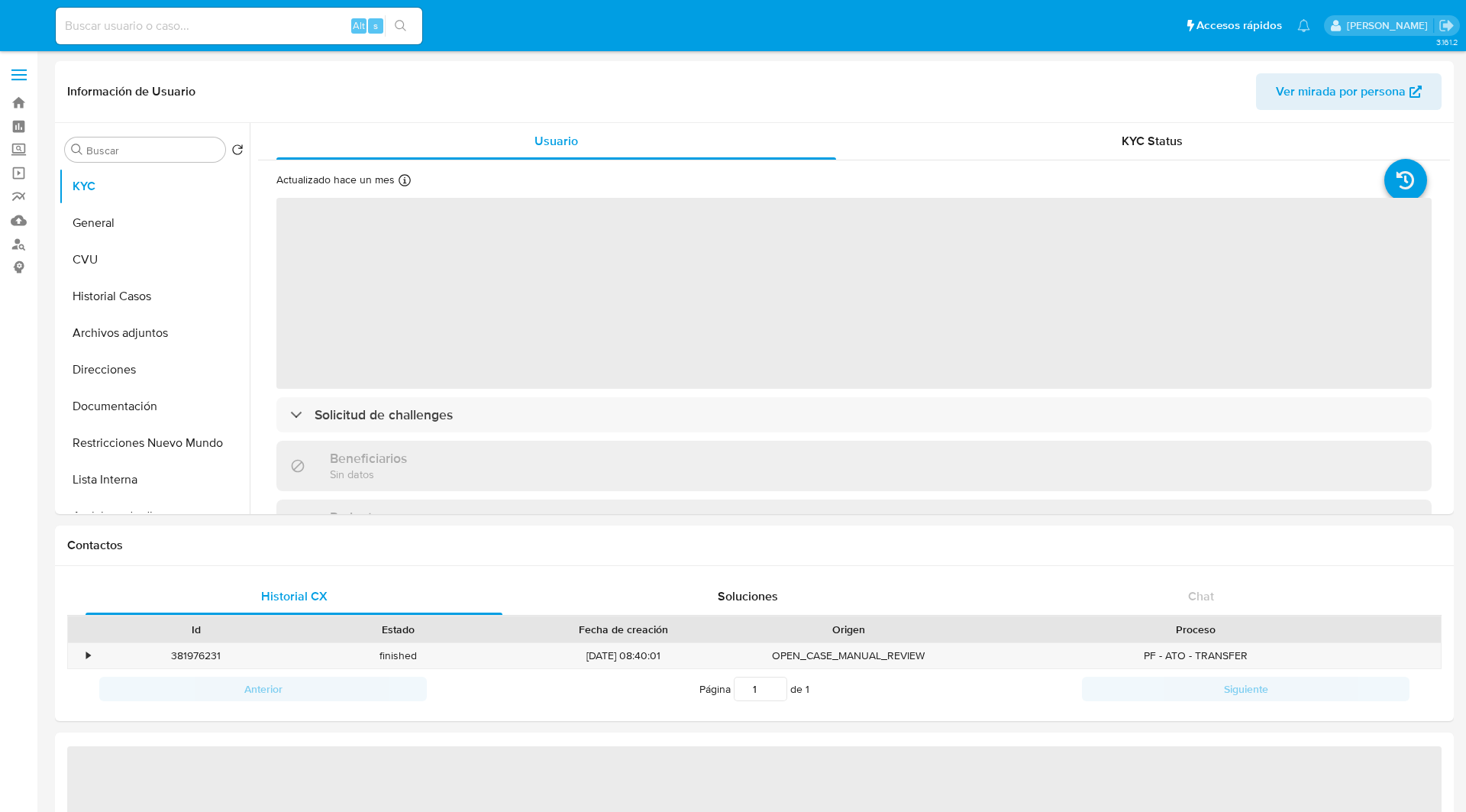
select select "10"
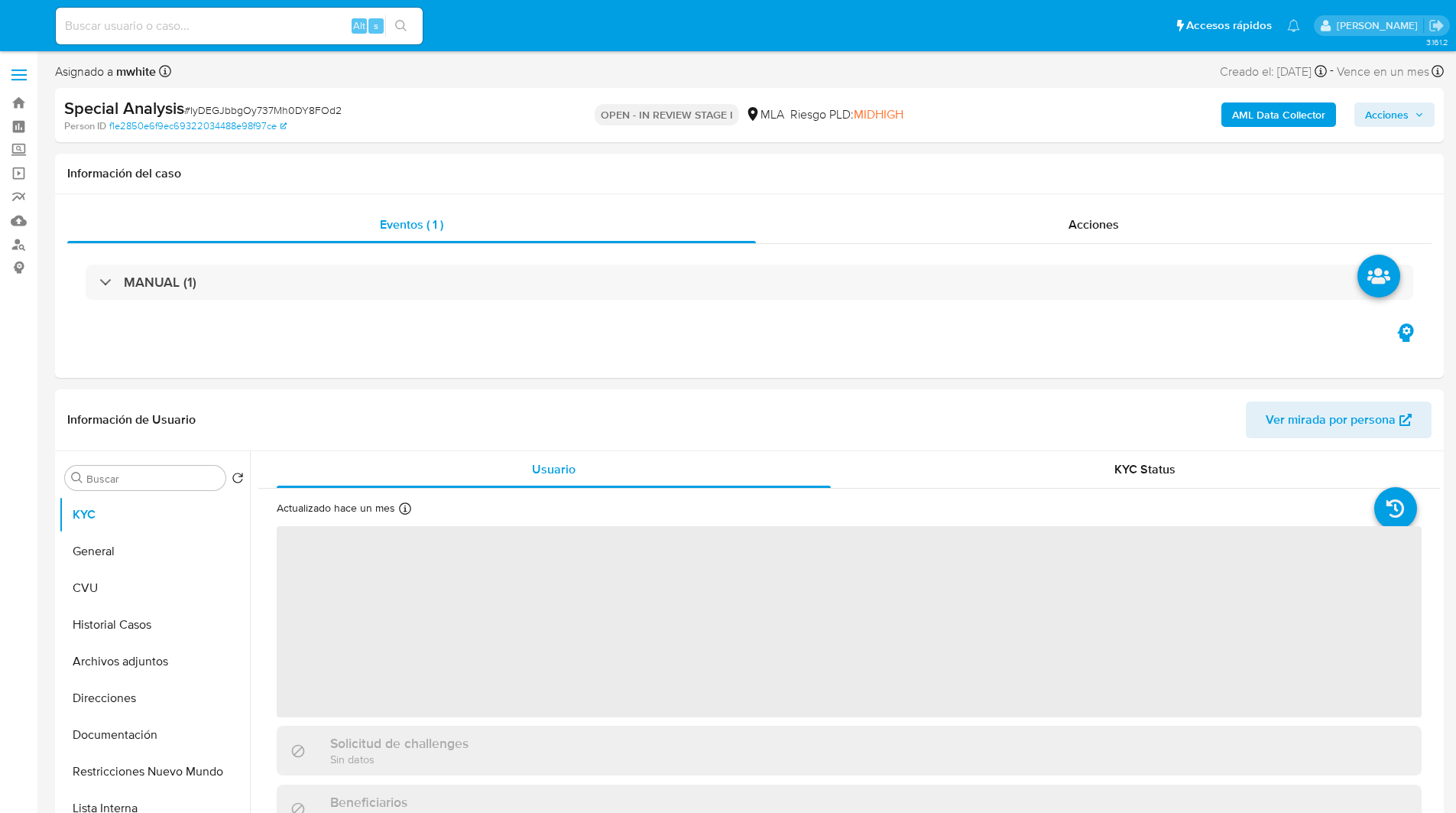
select select "10"
